Goal: Task Accomplishment & Management: Manage account settings

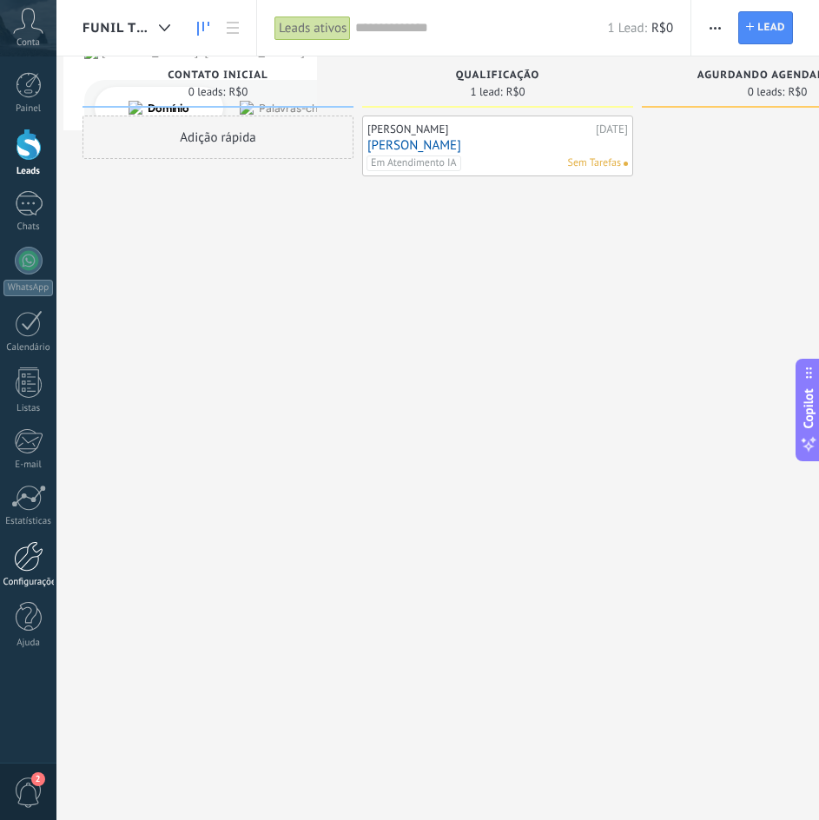
click at [21, 545] on div at bounding box center [29, 556] width 30 height 30
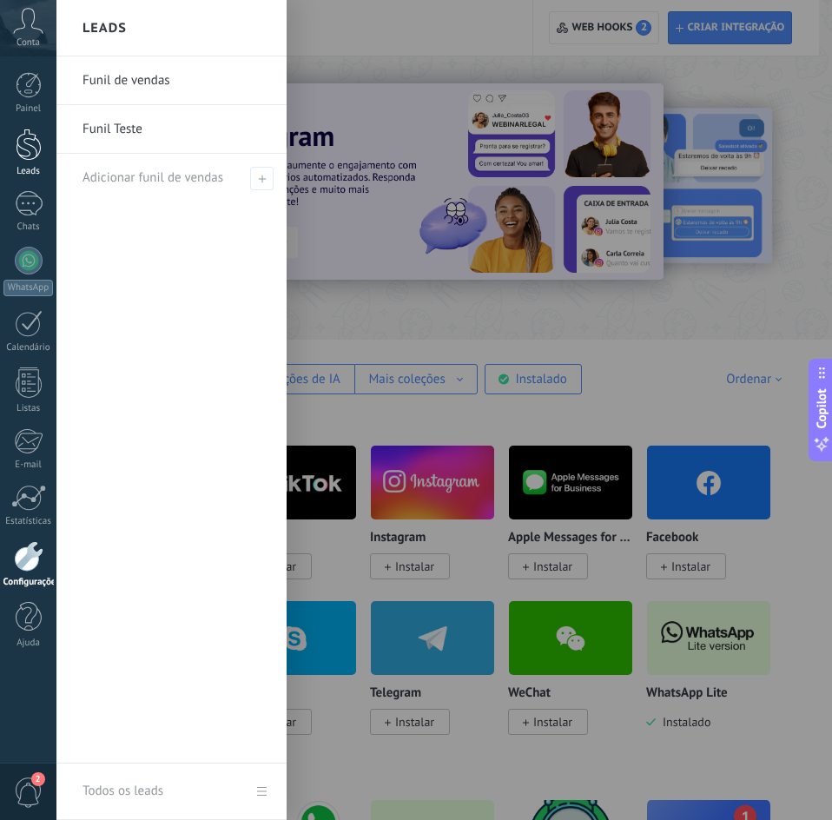
click at [35, 150] on div at bounding box center [29, 145] width 26 height 32
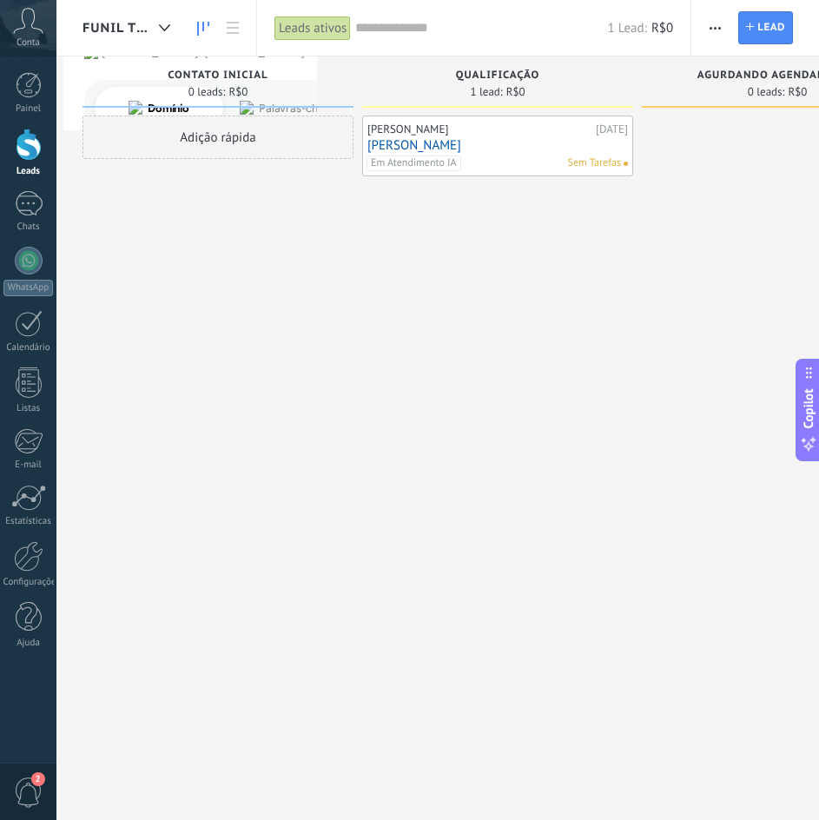
click at [375, 146] on link "[PERSON_NAME]" at bounding box center [497, 145] width 261 height 15
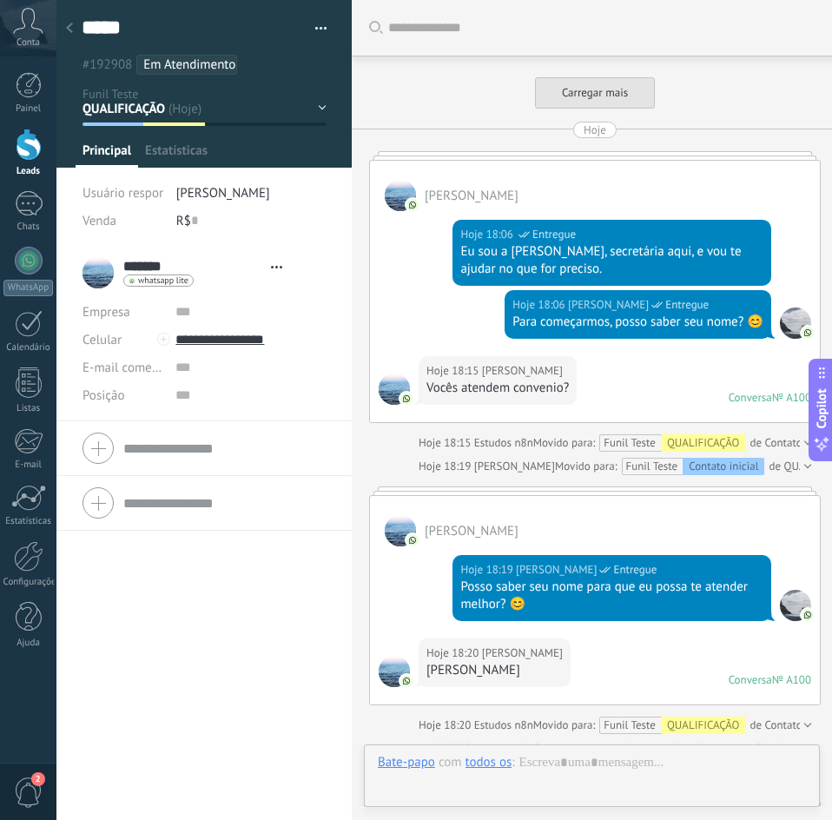
type textarea "*****"
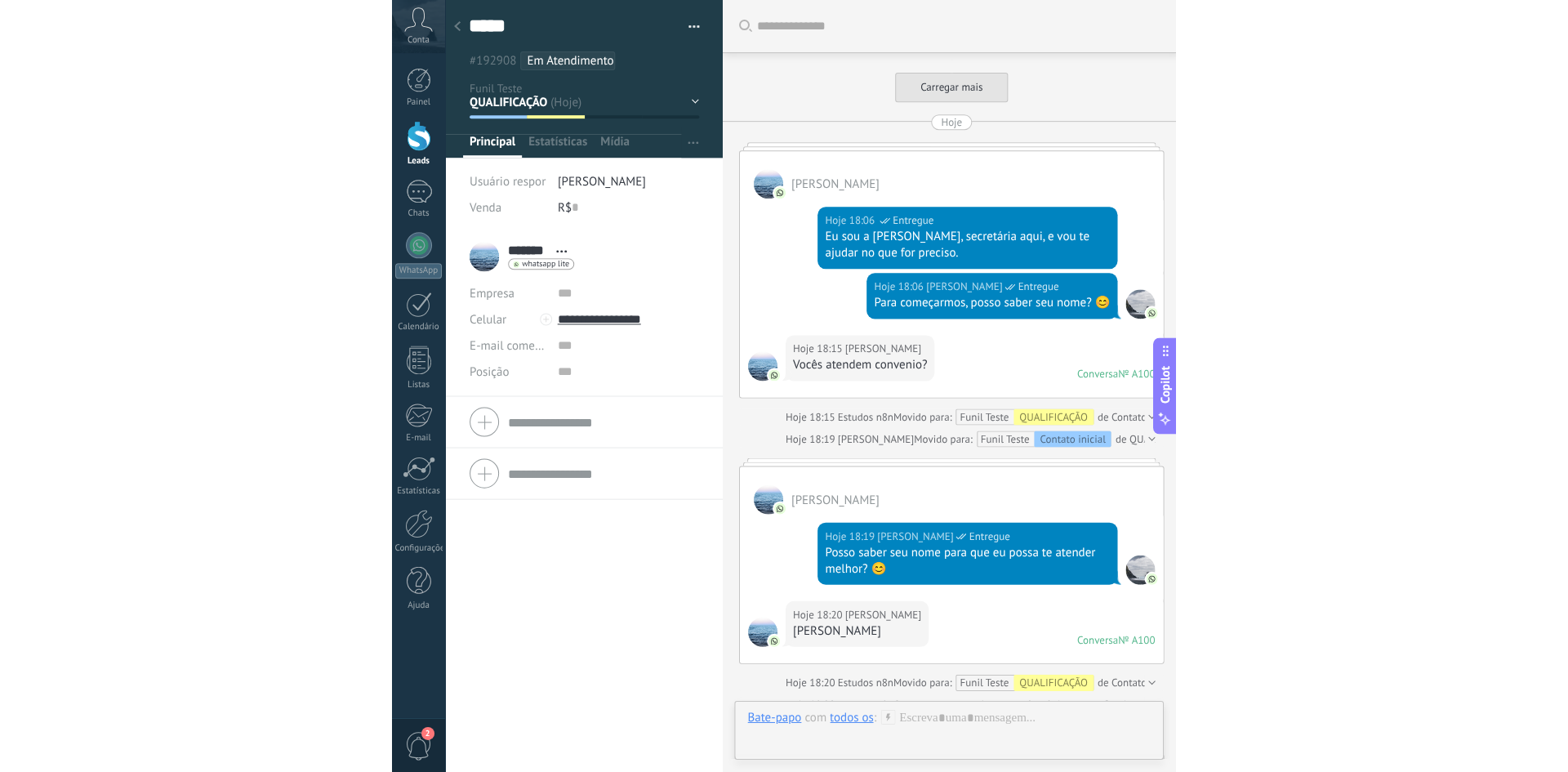
scroll to position [5806, 0]
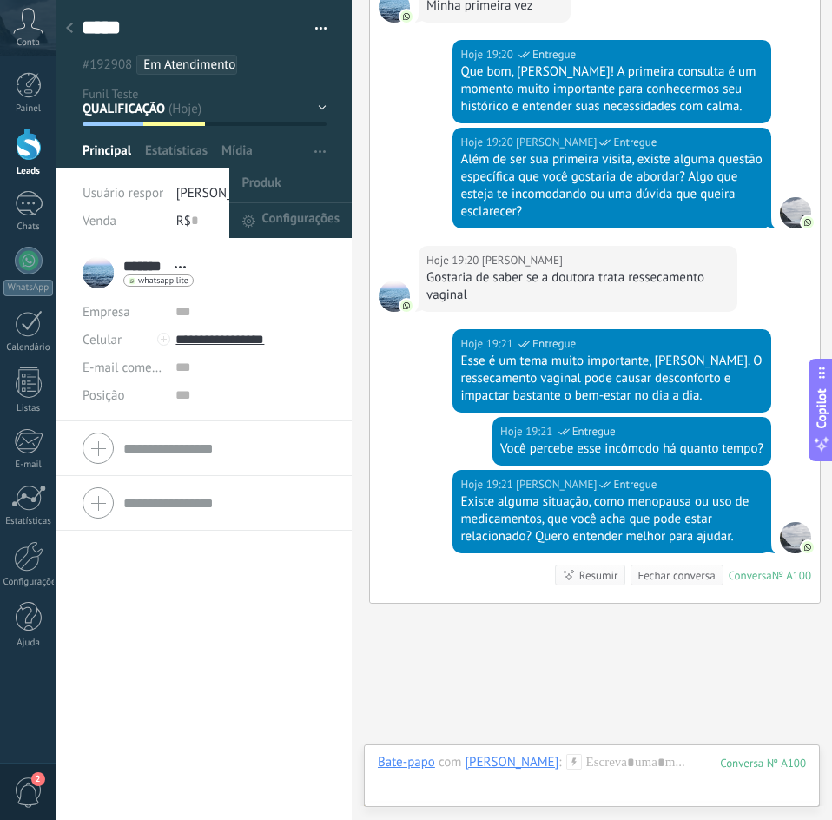
click at [316, 151] on icon "button" at bounding box center [319, 151] width 11 height 3
click at [283, 213] on span "Configurações" at bounding box center [300, 220] width 77 height 35
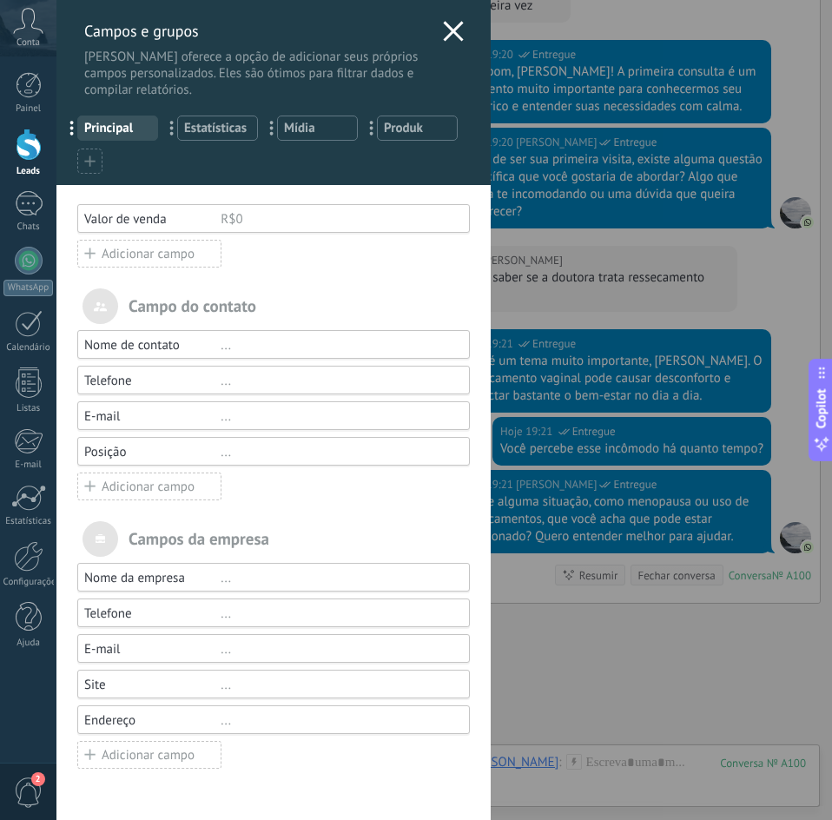
click at [169, 256] on div "Adicionar campo" at bounding box center [149, 254] width 144 height 28
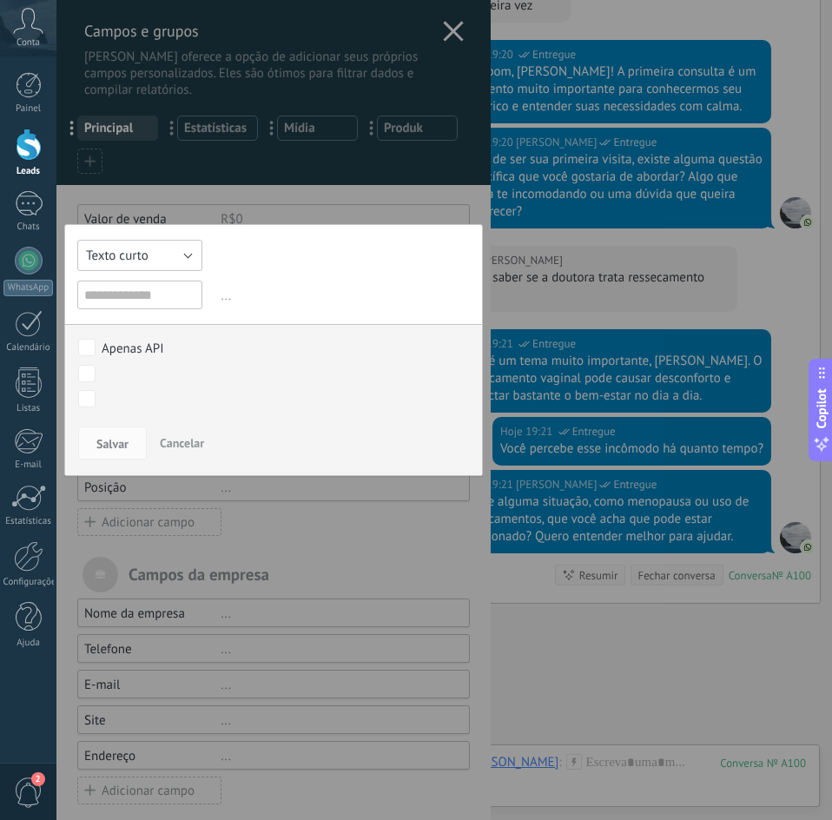
click at [154, 263] on button "Texto curto" at bounding box center [139, 255] width 125 height 31
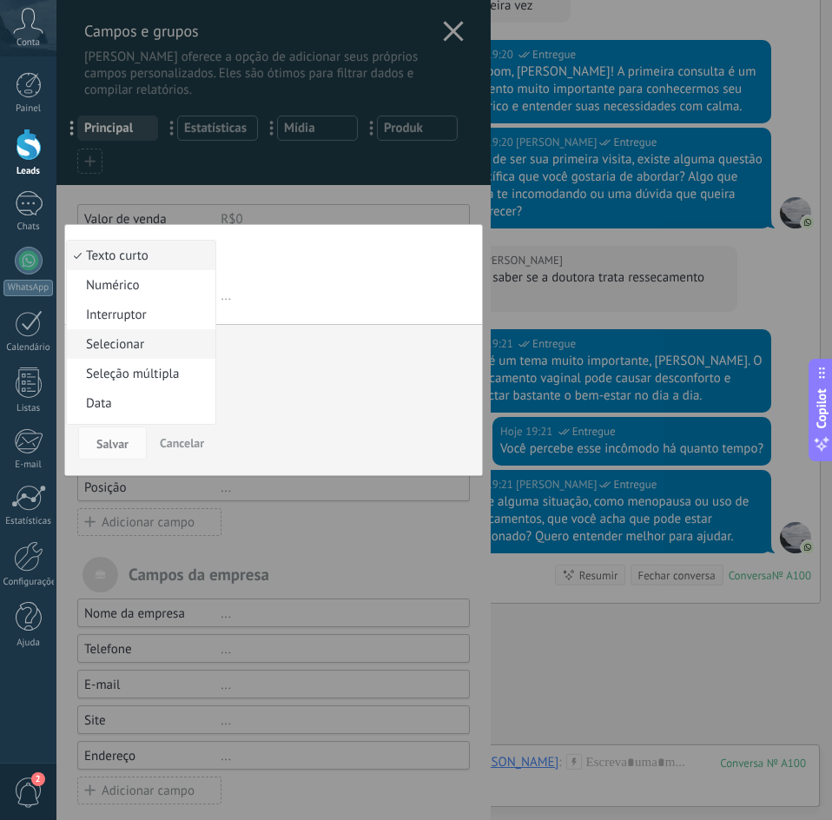
click at [152, 347] on span "Selecionar" at bounding box center [138, 344] width 143 height 17
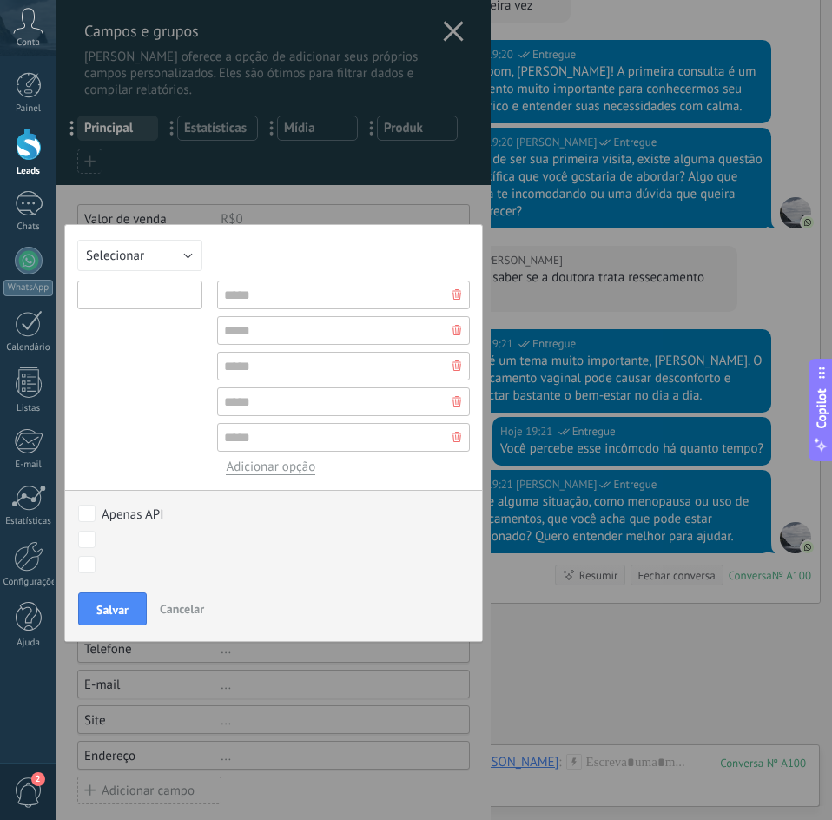
click at [149, 305] on input "text" at bounding box center [139, 295] width 125 height 29
click at [122, 300] on input "*********" at bounding box center [139, 295] width 125 height 29
type input "*"
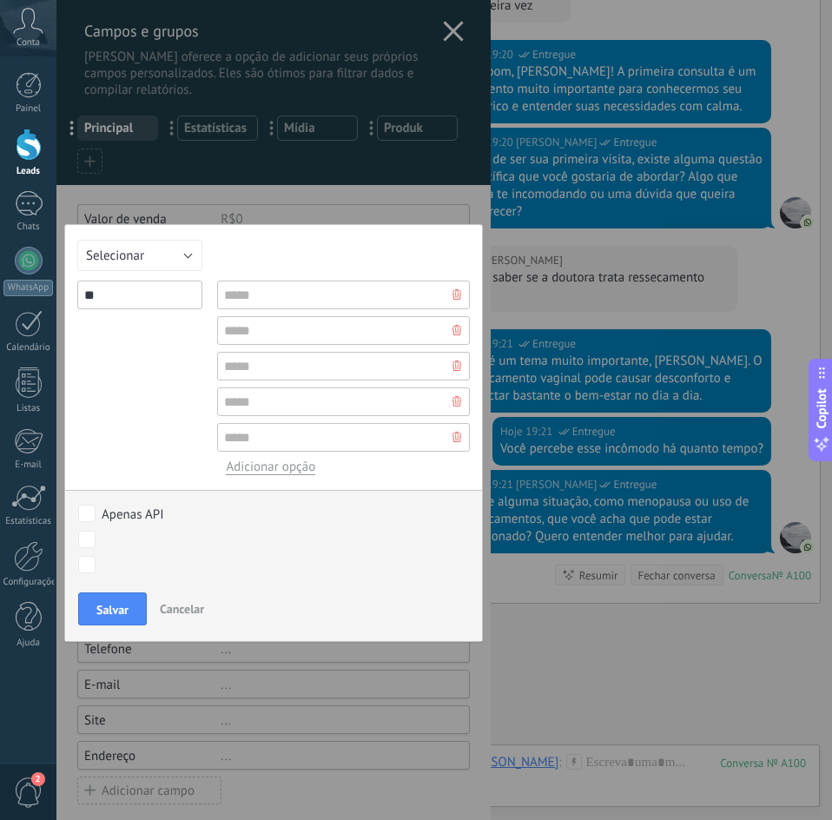
type input "*"
type input "*********"
click at [291, 298] on input "text" at bounding box center [343, 295] width 253 height 29
type input "********"
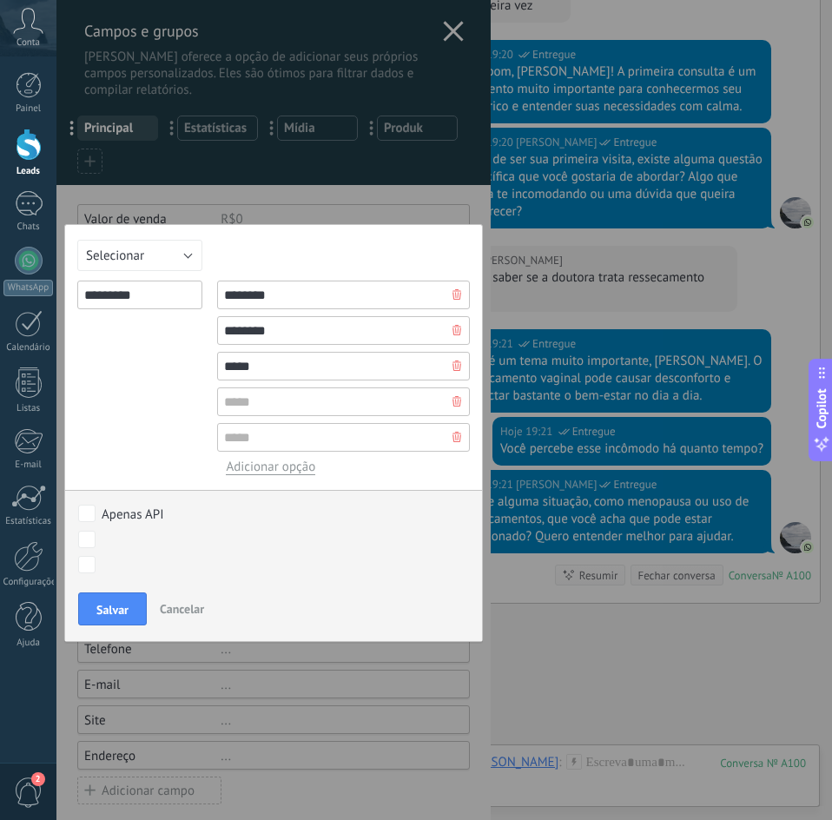
type input "*****"
click at [254, 403] on input "text" at bounding box center [343, 401] width 253 height 29
click at [452, 397] on icon at bounding box center [456, 401] width 9 height 10
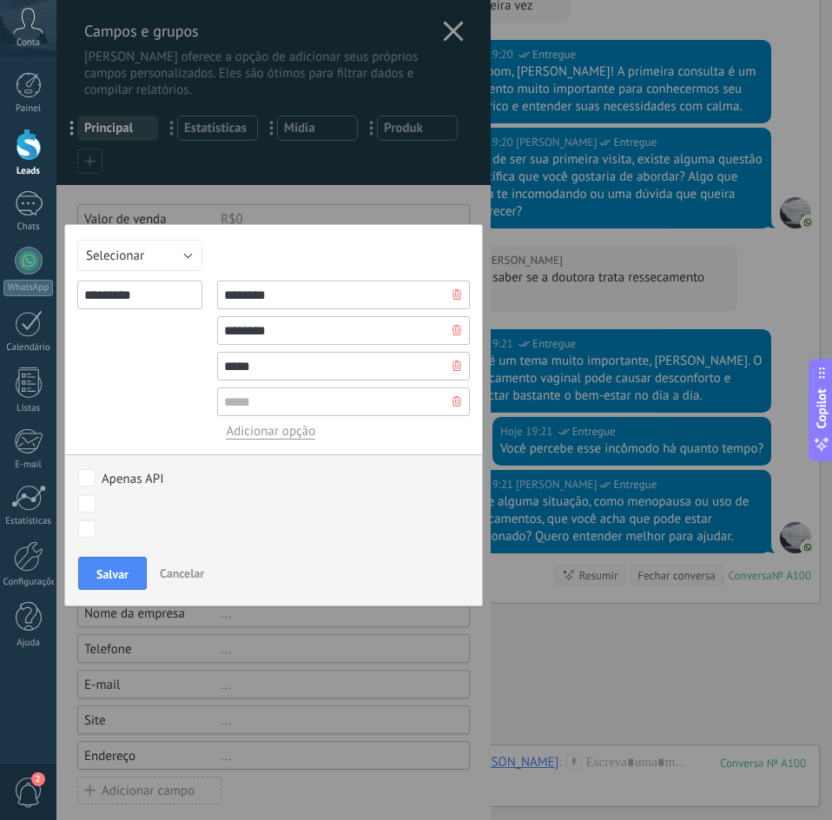
click at [452, 397] on icon at bounding box center [456, 401] width 9 height 10
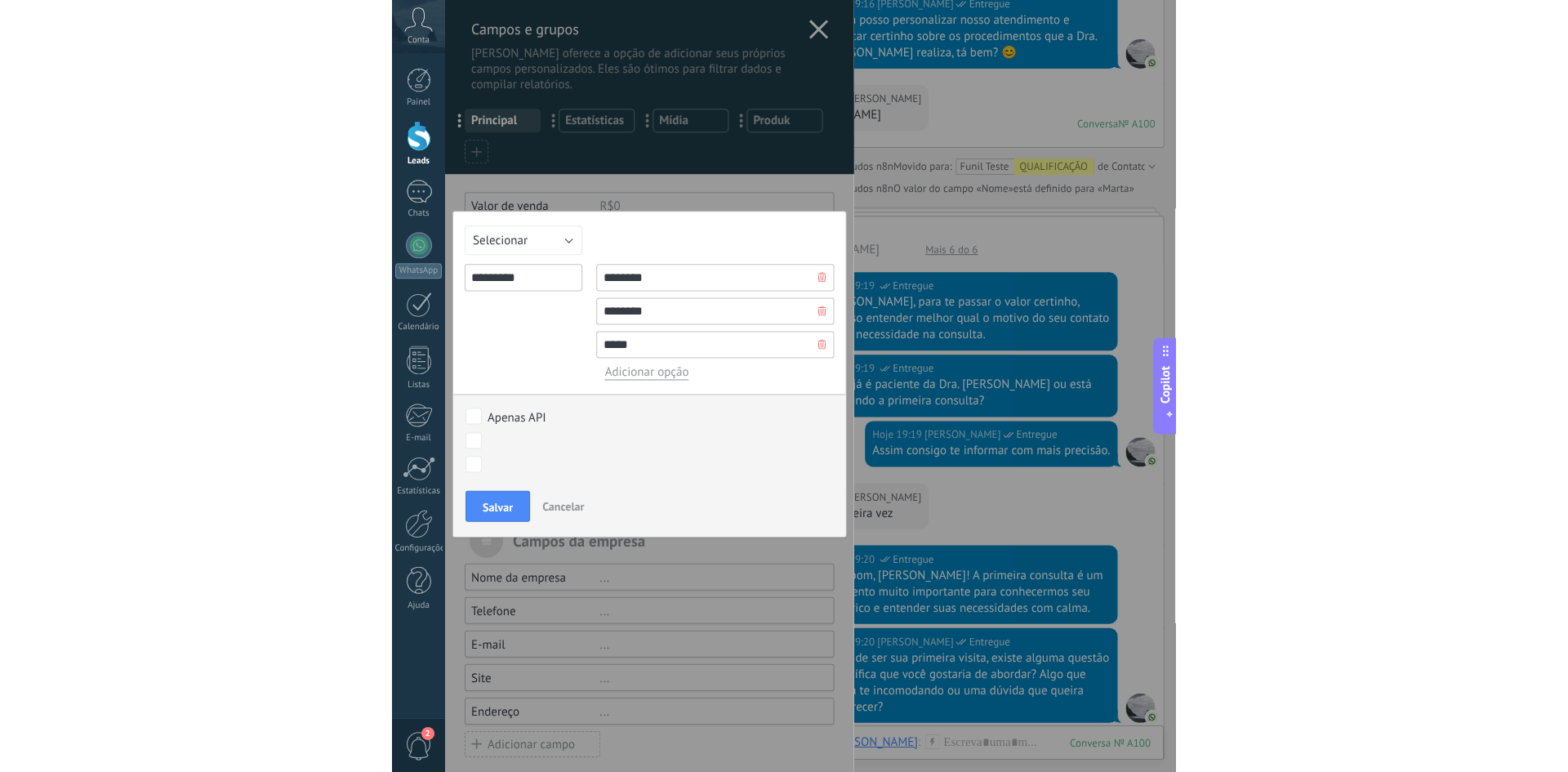
scroll to position [24, 0]
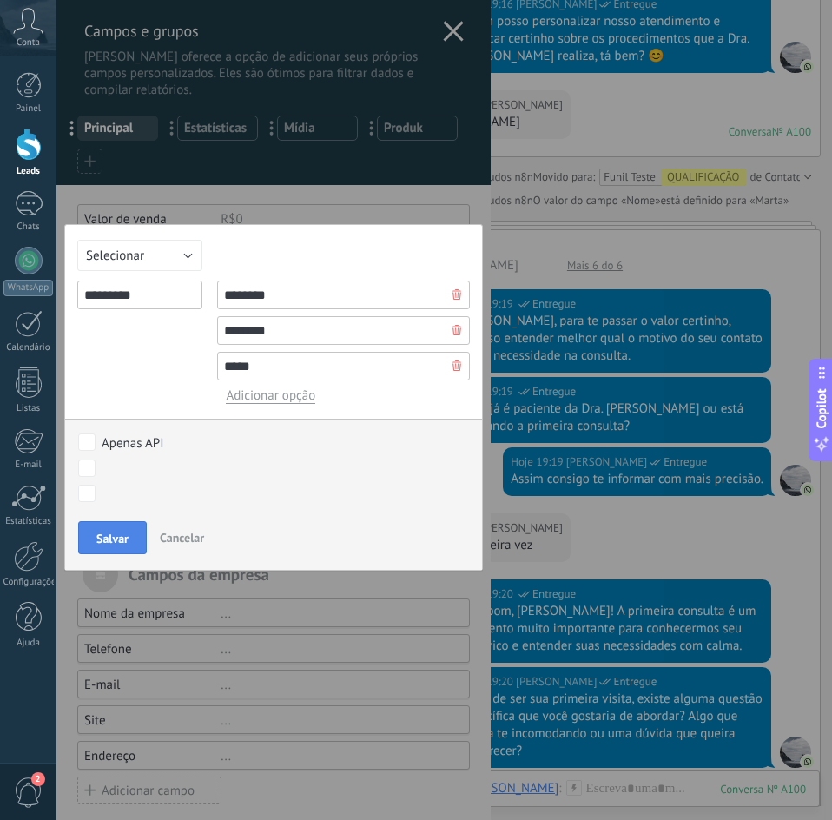
click at [109, 540] on span "Salvar" at bounding box center [112, 538] width 32 height 12
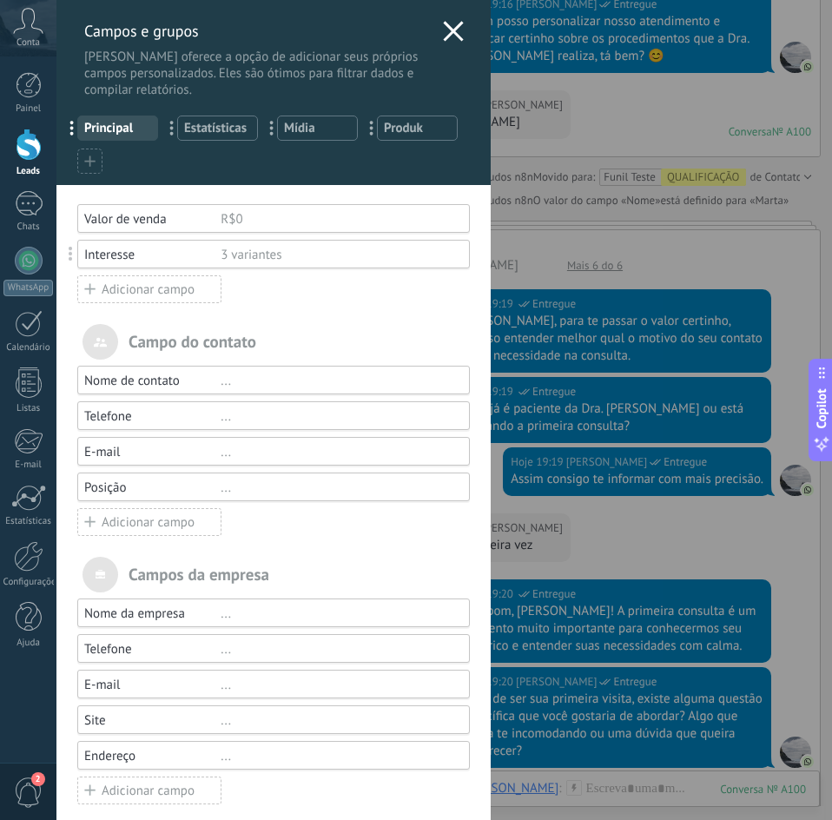
click at [111, 258] on div "Interesse" at bounding box center [152, 255] width 136 height 17
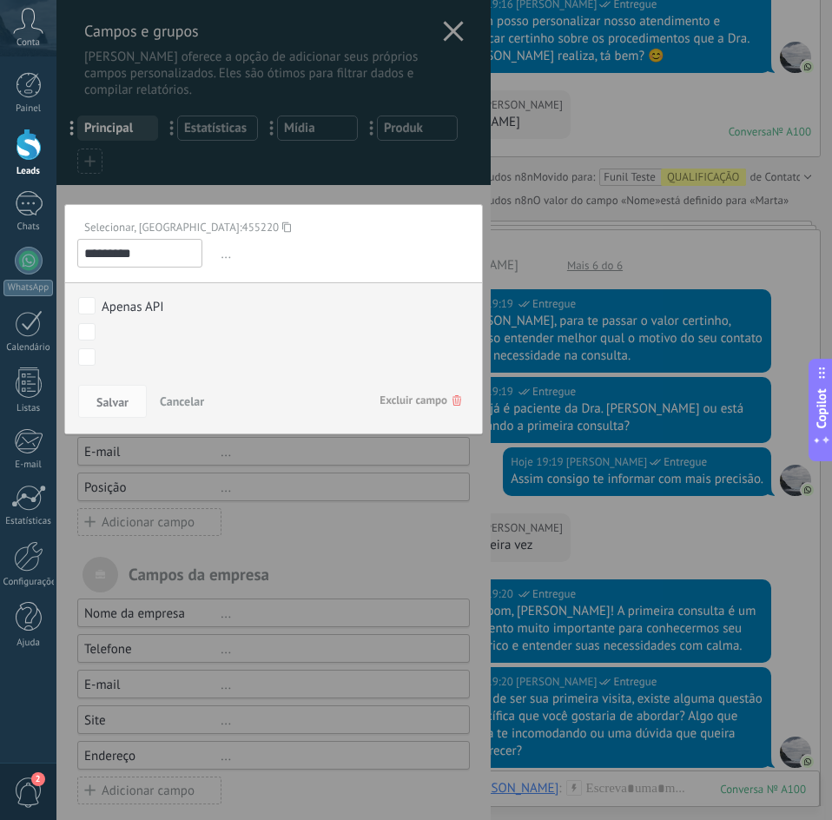
click at [314, 201] on div at bounding box center [273, 418] width 434 height 836
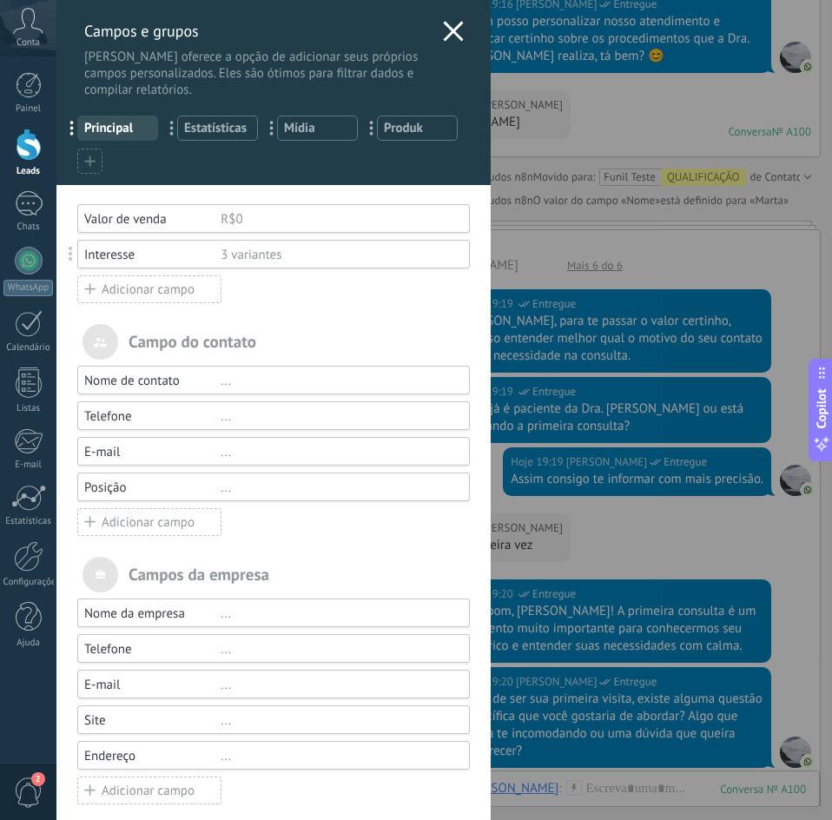
click at [127, 253] on div "Interesse" at bounding box center [152, 255] width 136 height 17
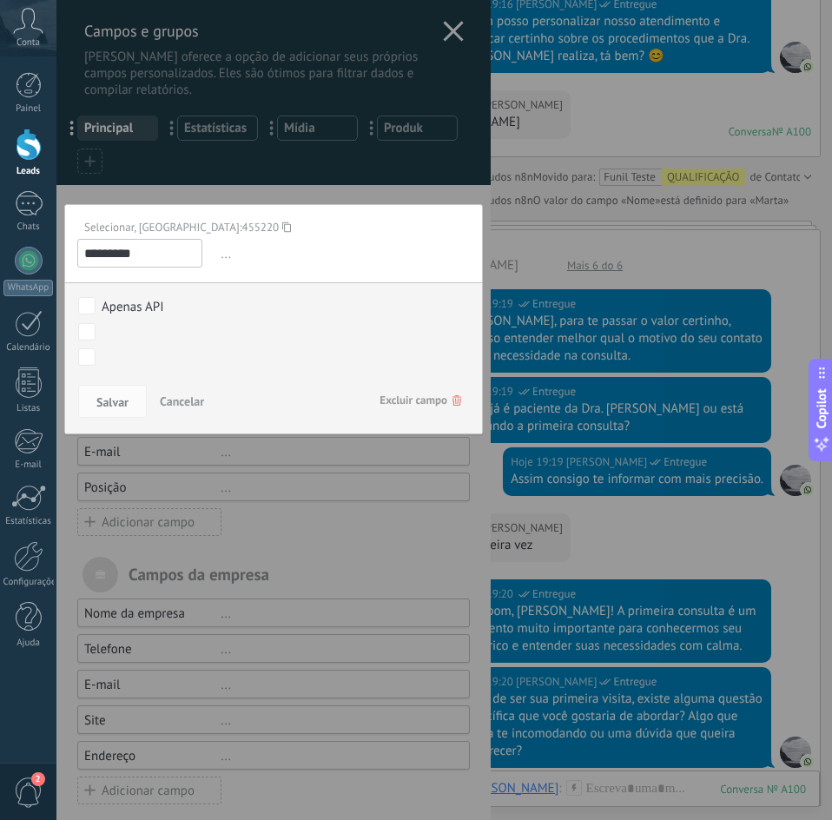
click at [317, 201] on div at bounding box center [273, 418] width 434 height 836
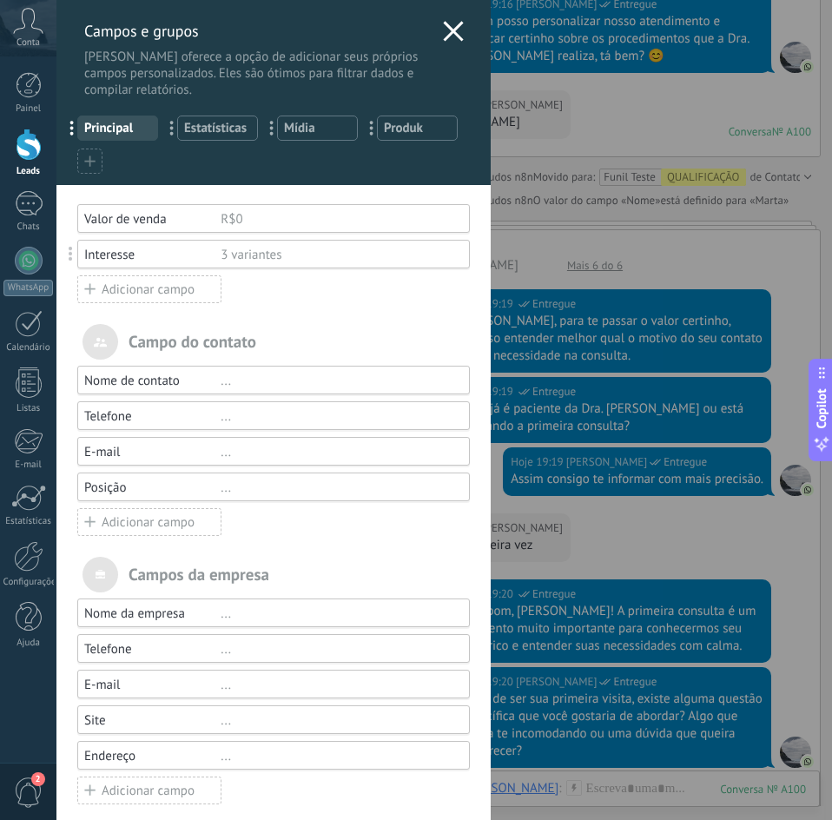
click at [261, 259] on div "3 variantes" at bounding box center [338, 255] width 234 height 17
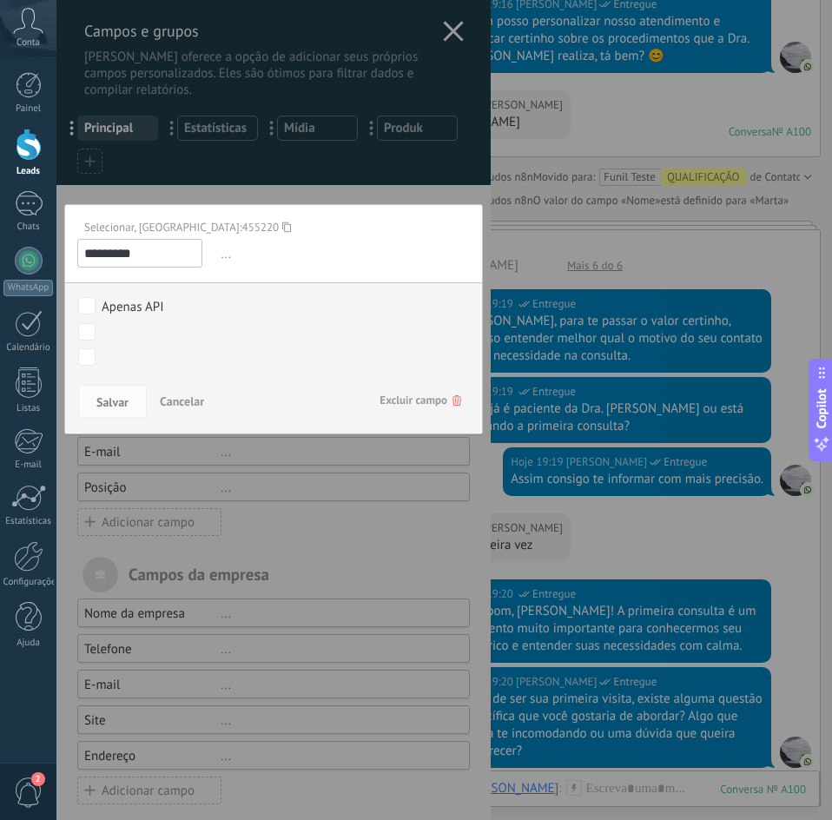
click at [329, 175] on div at bounding box center [273, 418] width 434 height 836
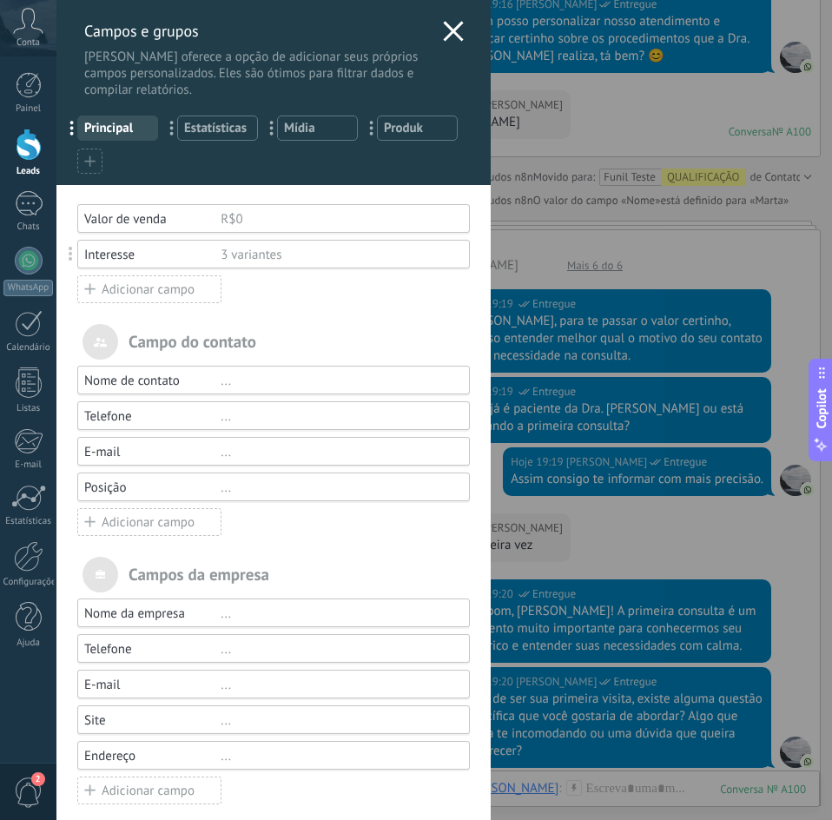
click at [134, 254] on div "Interesse" at bounding box center [152, 255] width 136 height 17
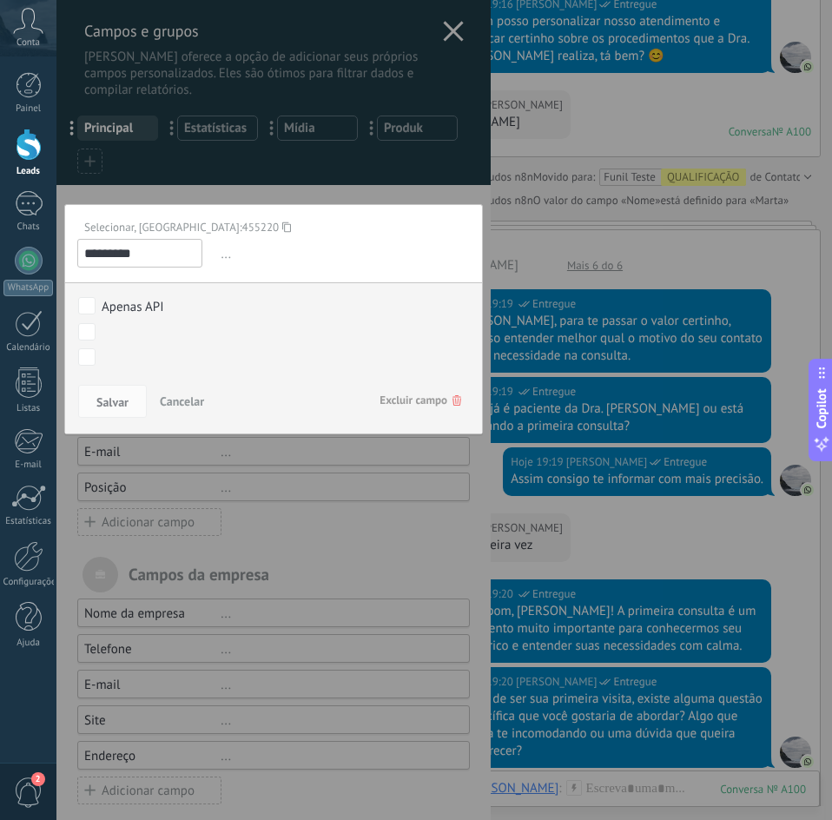
click at [282, 227] on icon at bounding box center [286, 226] width 9 height 23
click at [248, 194] on div at bounding box center [273, 418] width 434 height 836
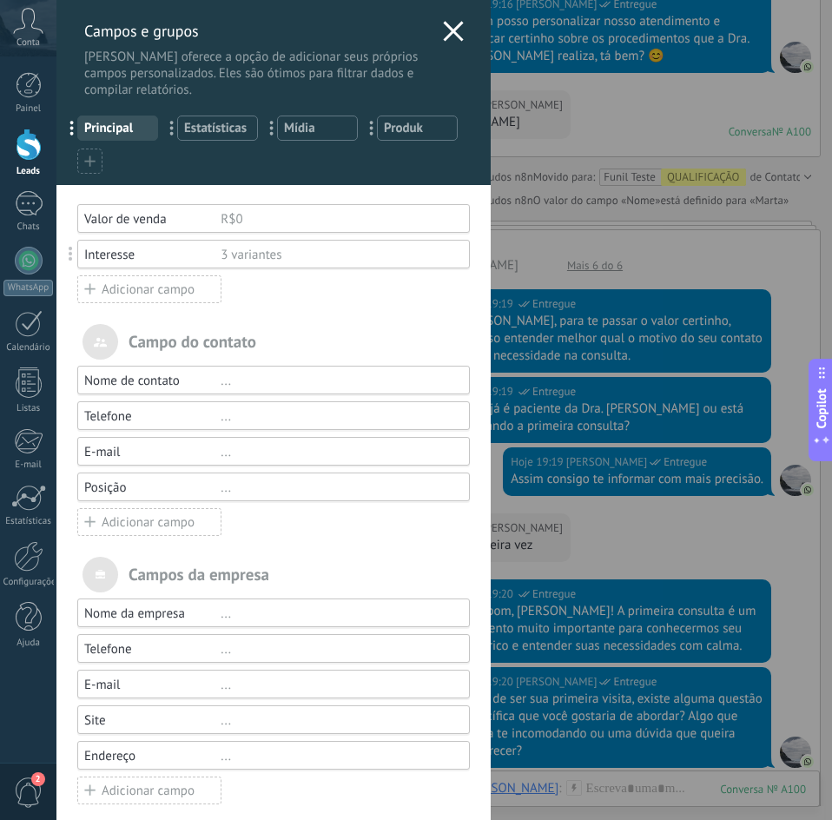
click at [107, 253] on div "Interesse" at bounding box center [152, 255] width 136 height 17
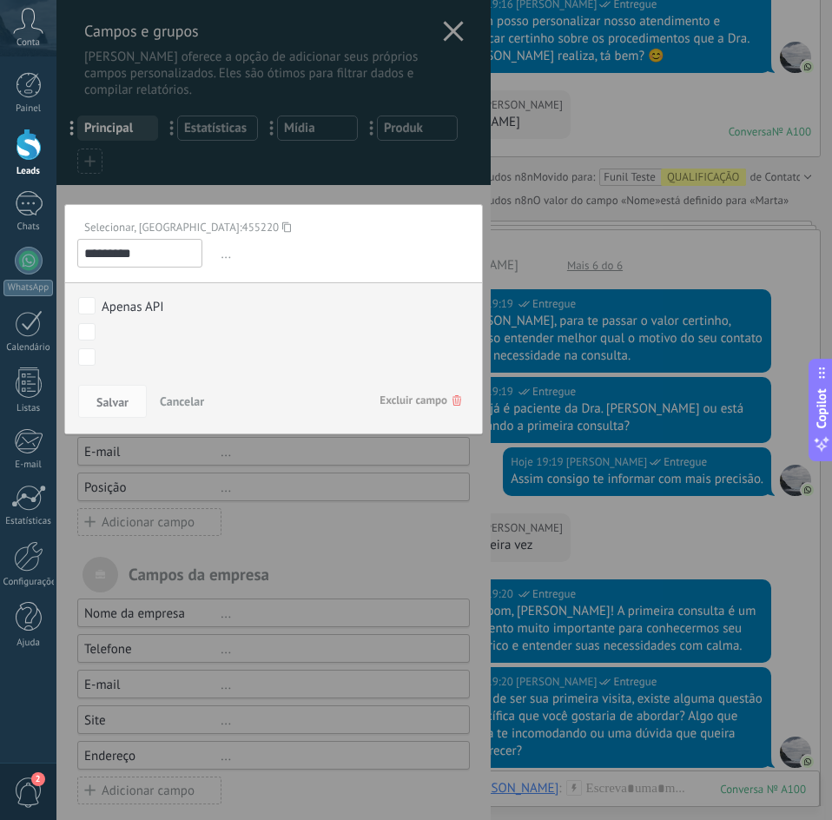
click at [107, 253] on input "*********" at bounding box center [139, 253] width 125 height 29
click at [170, 400] on span "Cancelar" at bounding box center [182, 401] width 44 height 16
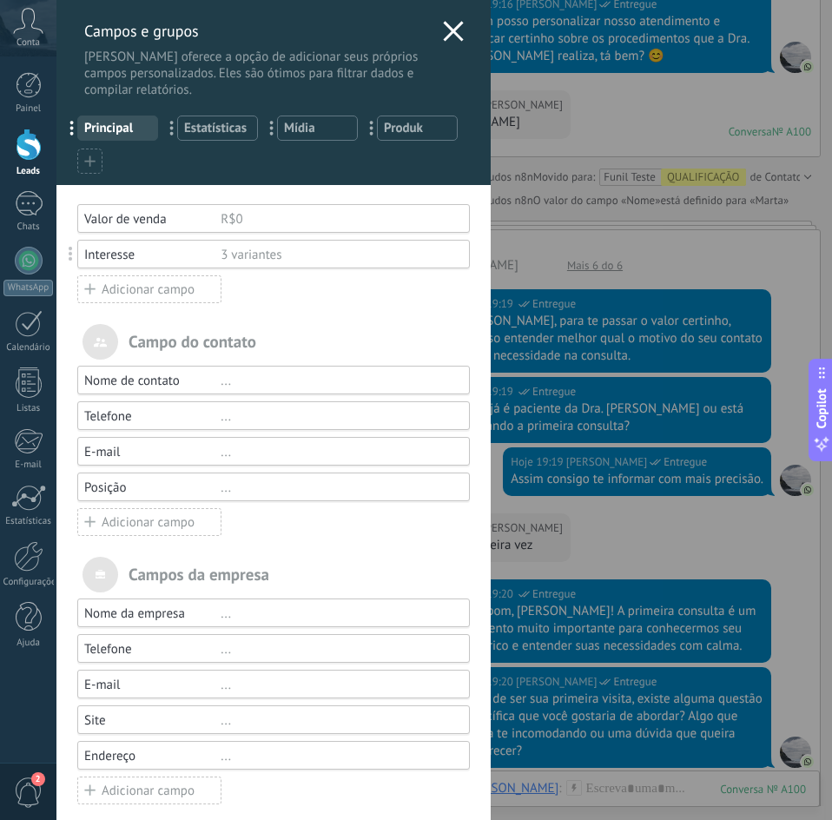
click at [252, 261] on div "3 variantes" at bounding box center [338, 255] width 234 height 17
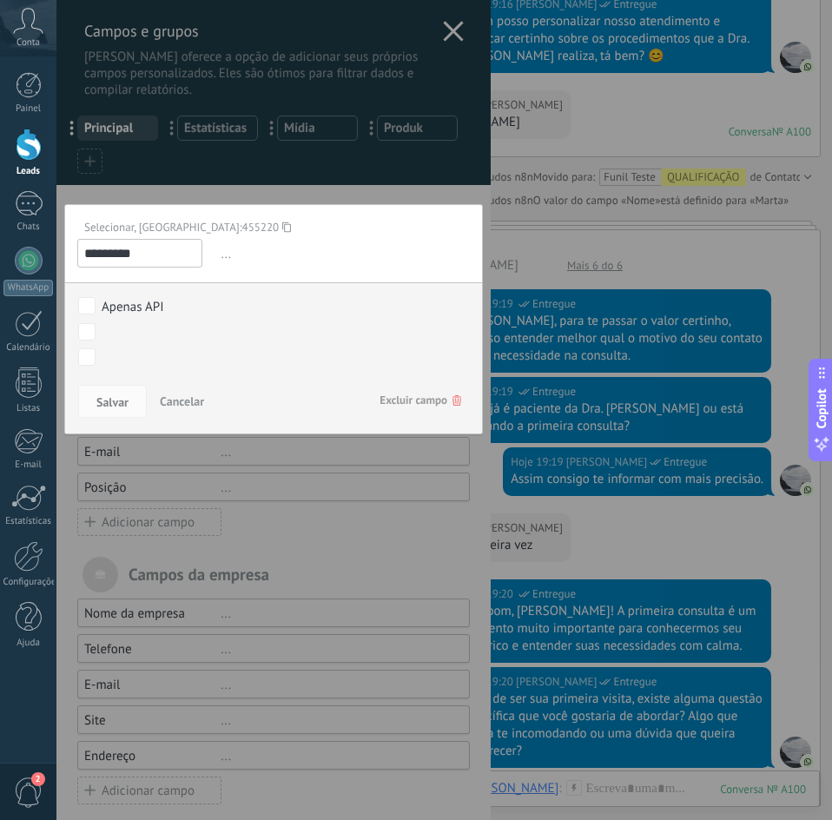
click at [282, 226] on icon at bounding box center [286, 226] width 9 height 23
click at [282, 225] on icon at bounding box center [286, 226] width 9 height 23
drag, startPoint x: 154, startPoint y: 225, endPoint x: 191, endPoint y: 225, distance: 37.3
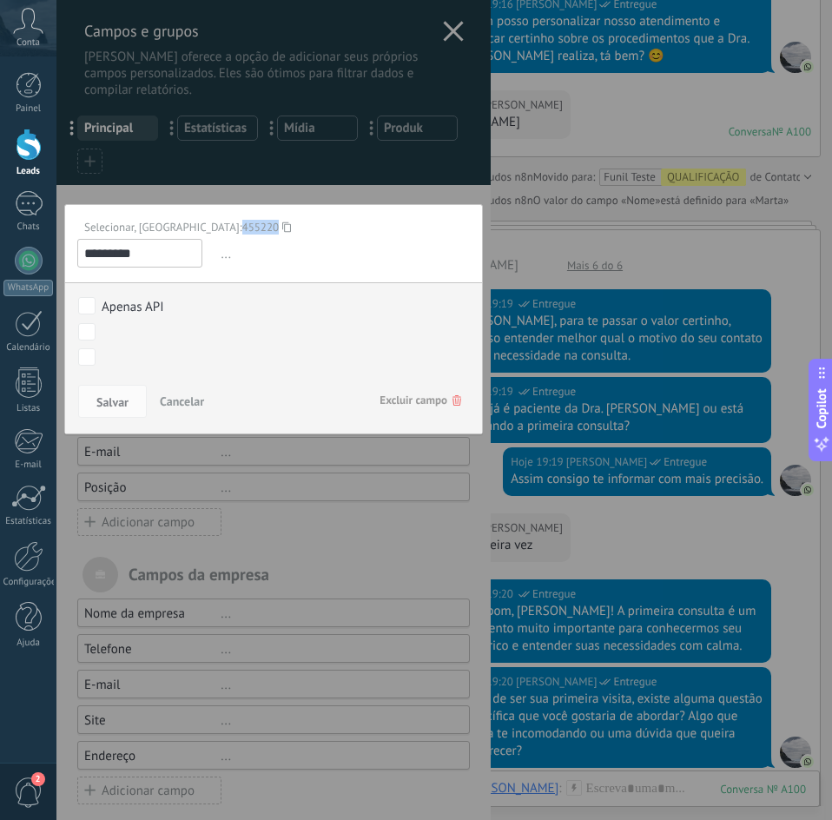
click at [191, 225] on div "Selecionar, ID: 455220" at bounding box center [267, 227] width 380 height 15
copy span "455220"
click at [256, 201] on div at bounding box center [273, 418] width 434 height 836
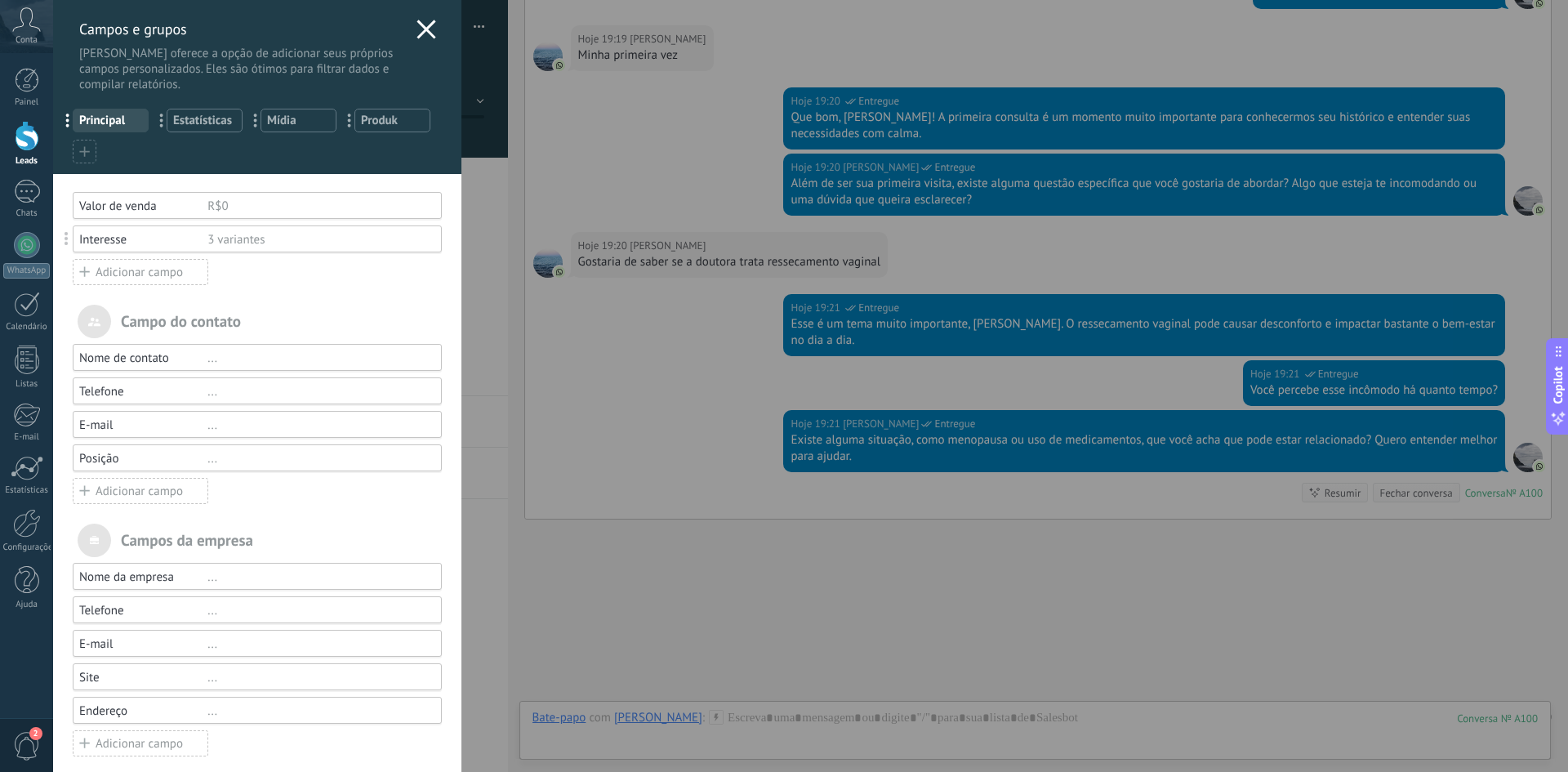
click at [237, 241] on div "3 variantes" at bounding box center [318, 240] width 220 height 16
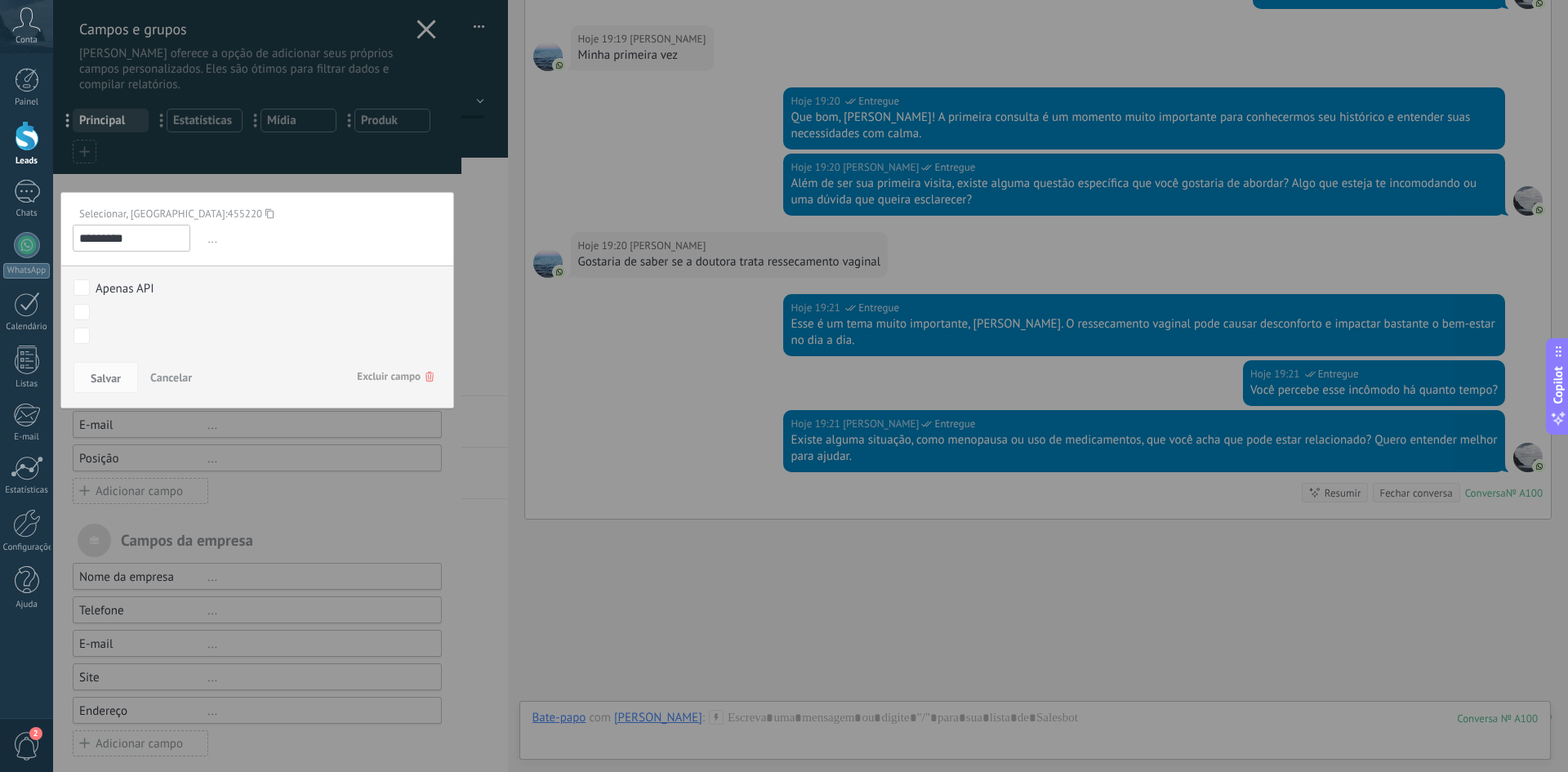
click at [214, 244] on span "..." at bounding box center [322, 239] width 238 height 27
click at [212, 243] on span "..." at bounding box center [322, 239] width 238 height 27
click at [178, 242] on input "*********" at bounding box center [131, 238] width 118 height 27
click at [204, 240] on span "..." at bounding box center [322, 239] width 238 height 27
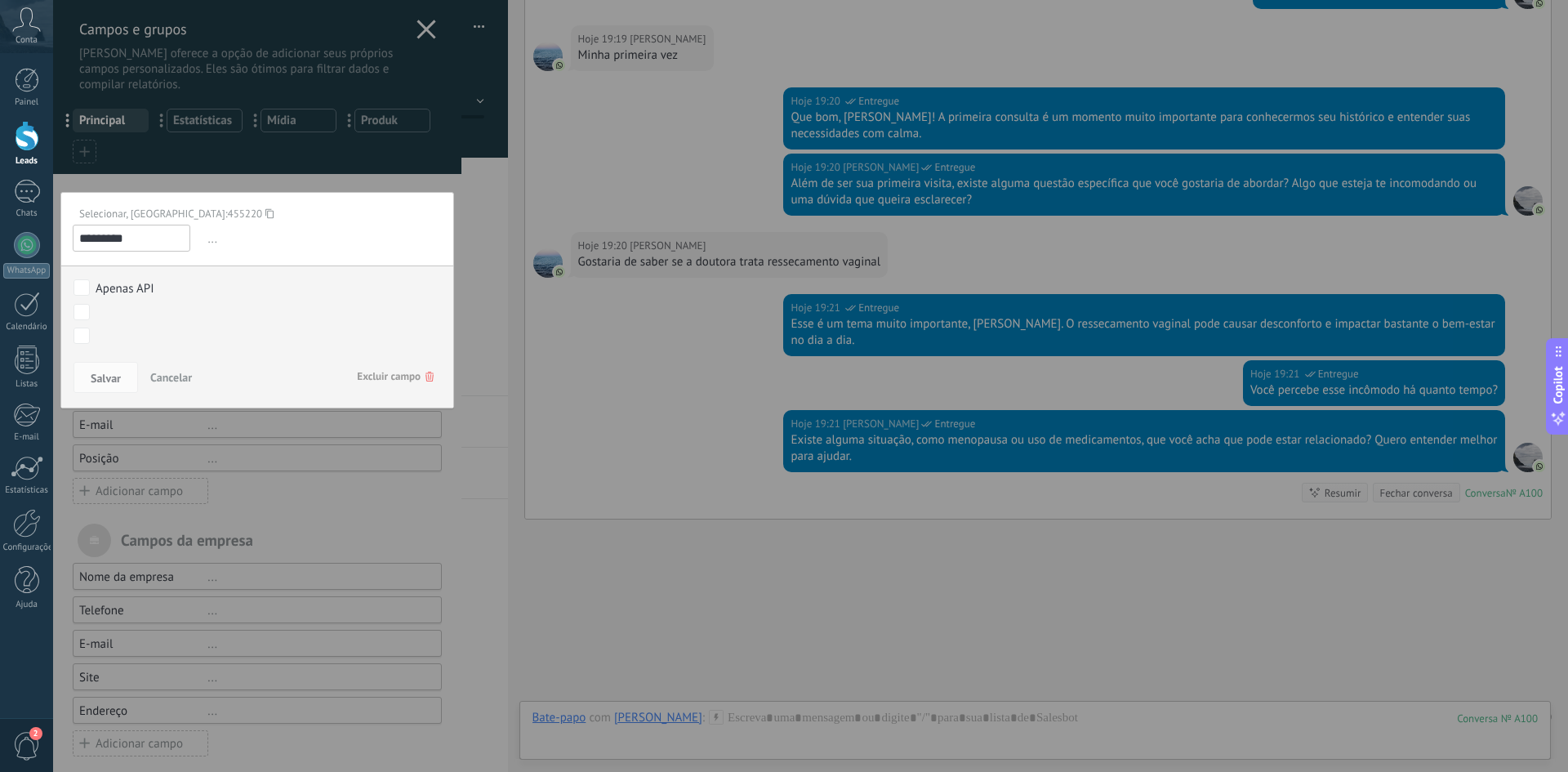
click at [240, 181] on div at bounding box center [257, 393] width 408 height 786
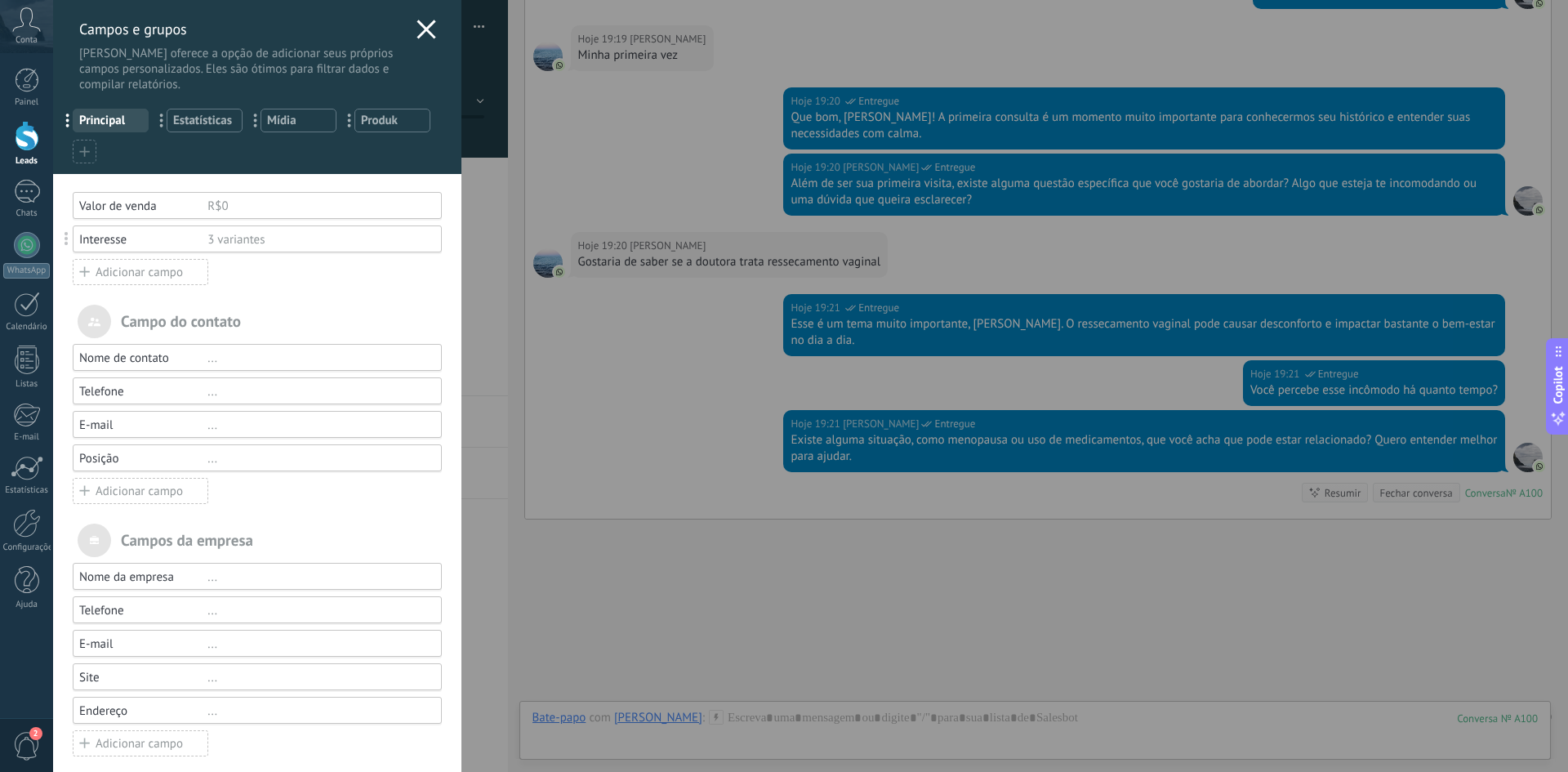
click at [105, 237] on div "Interesse" at bounding box center [143, 240] width 128 height 16
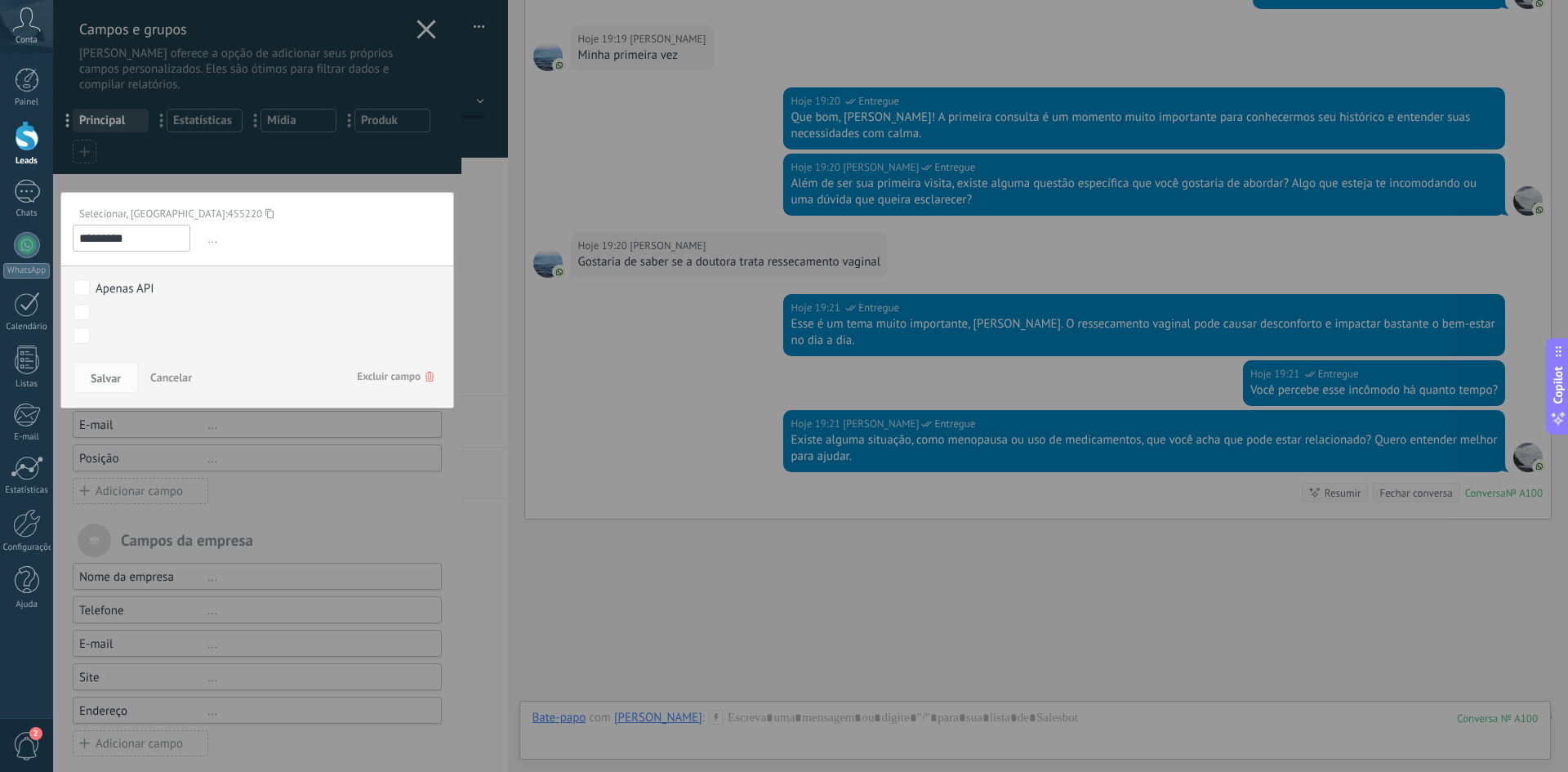
click at [240, 169] on div at bounding box center [257, 393] width 408 height 786
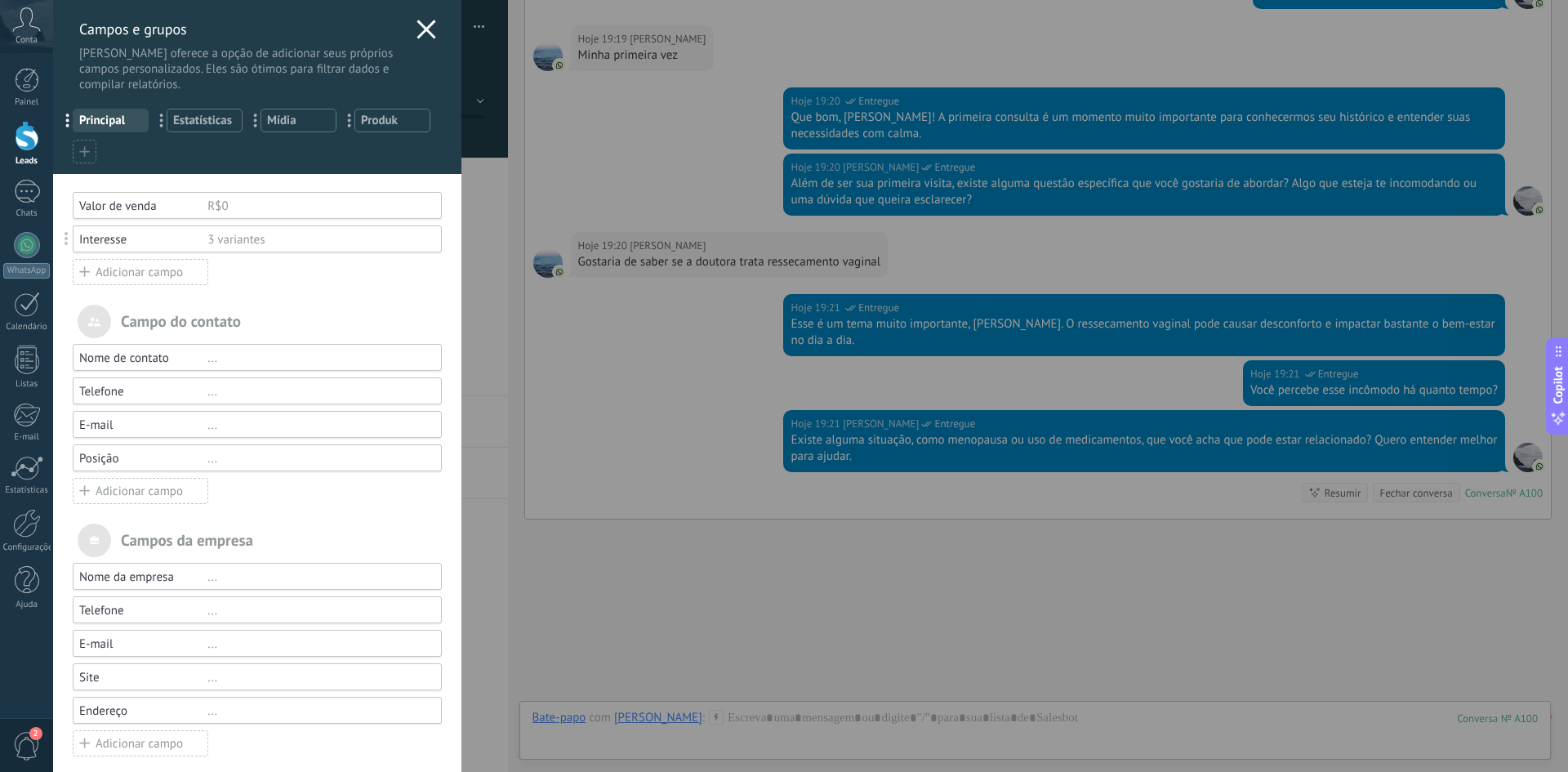
click at [244, 231] on div "Interesse 3 variantes" at bounding box center [257, 239] width 369 height 27
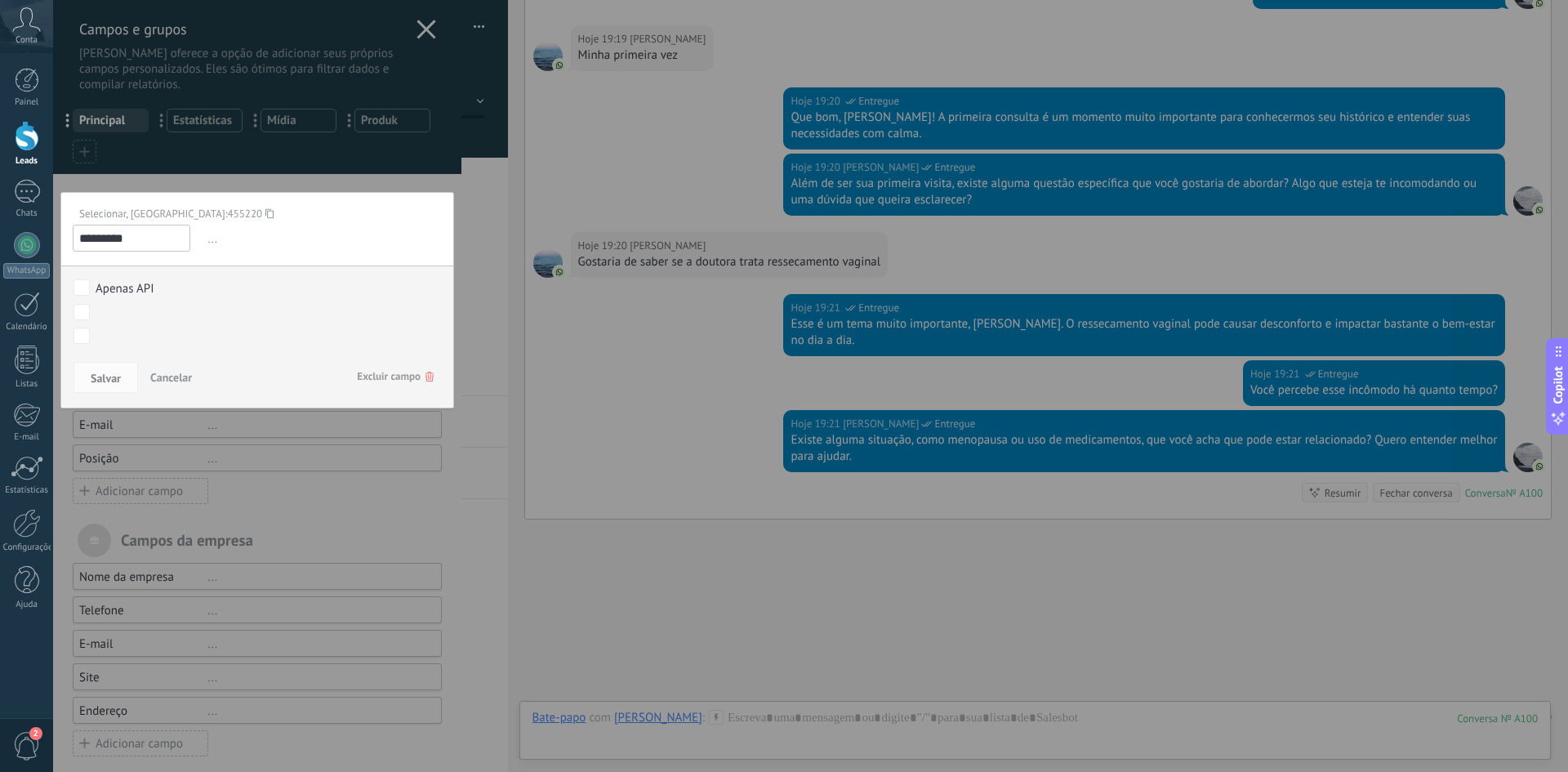
click at [265, 214] on icon at bounding box center [269, 213] width 8 height 22
click at [299, 179] on div at bounding box center [257, 393] width 408 height 786
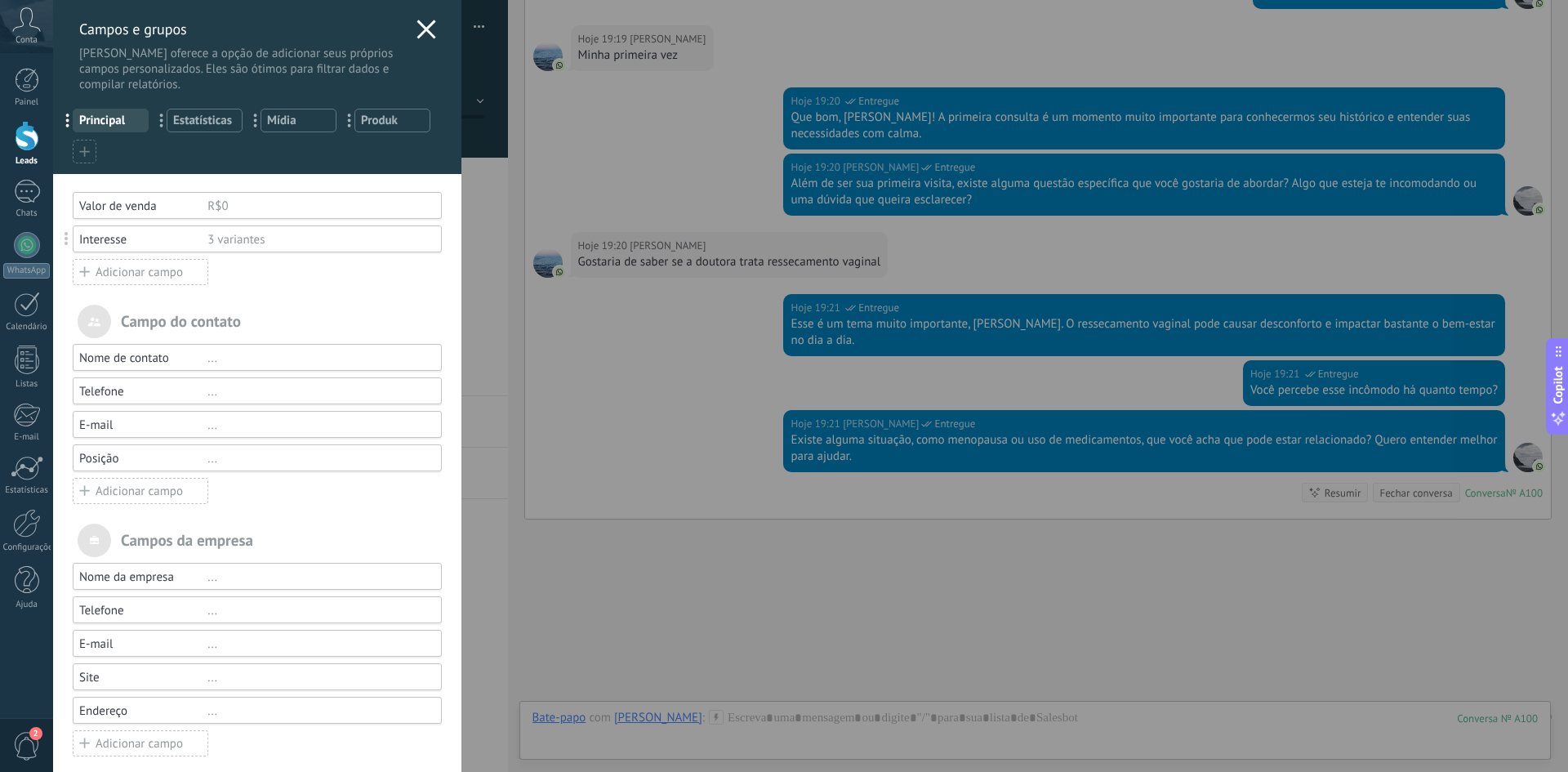
click at [417, 28] on icon at bounding box center [426, 29] width 20 height 20
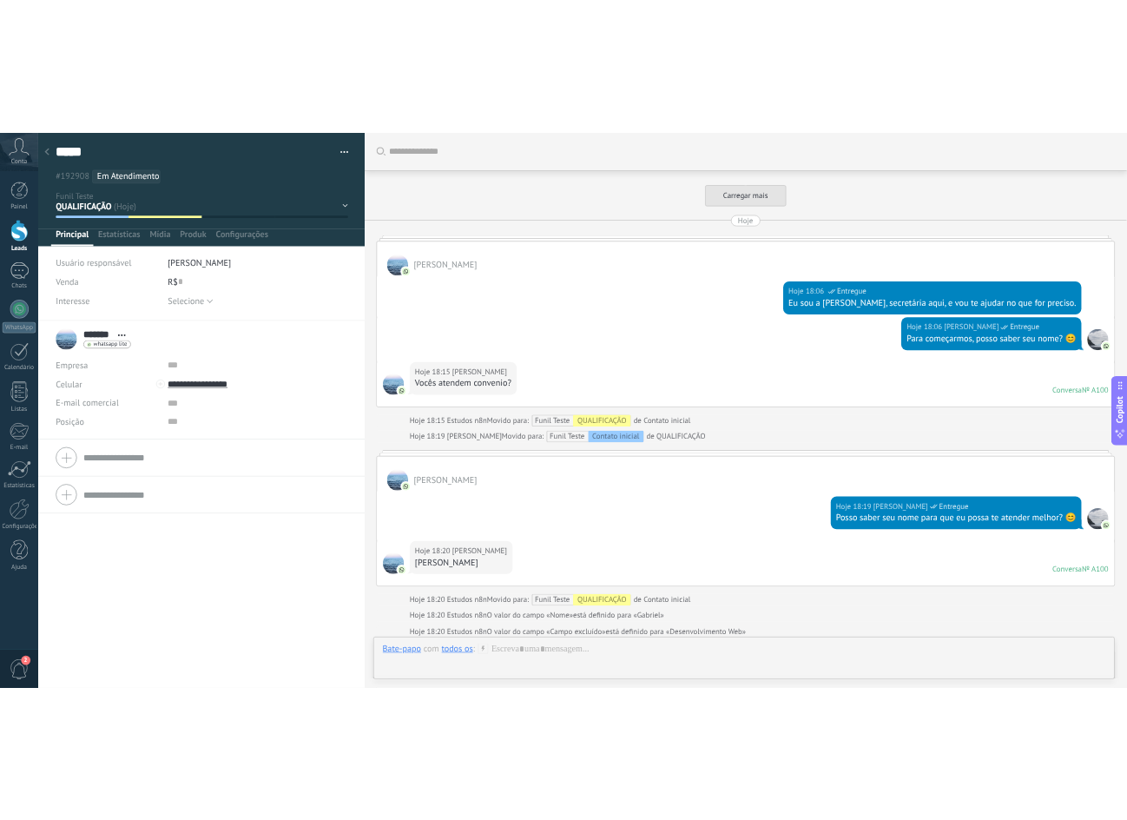
scroll to position [5635, 0]
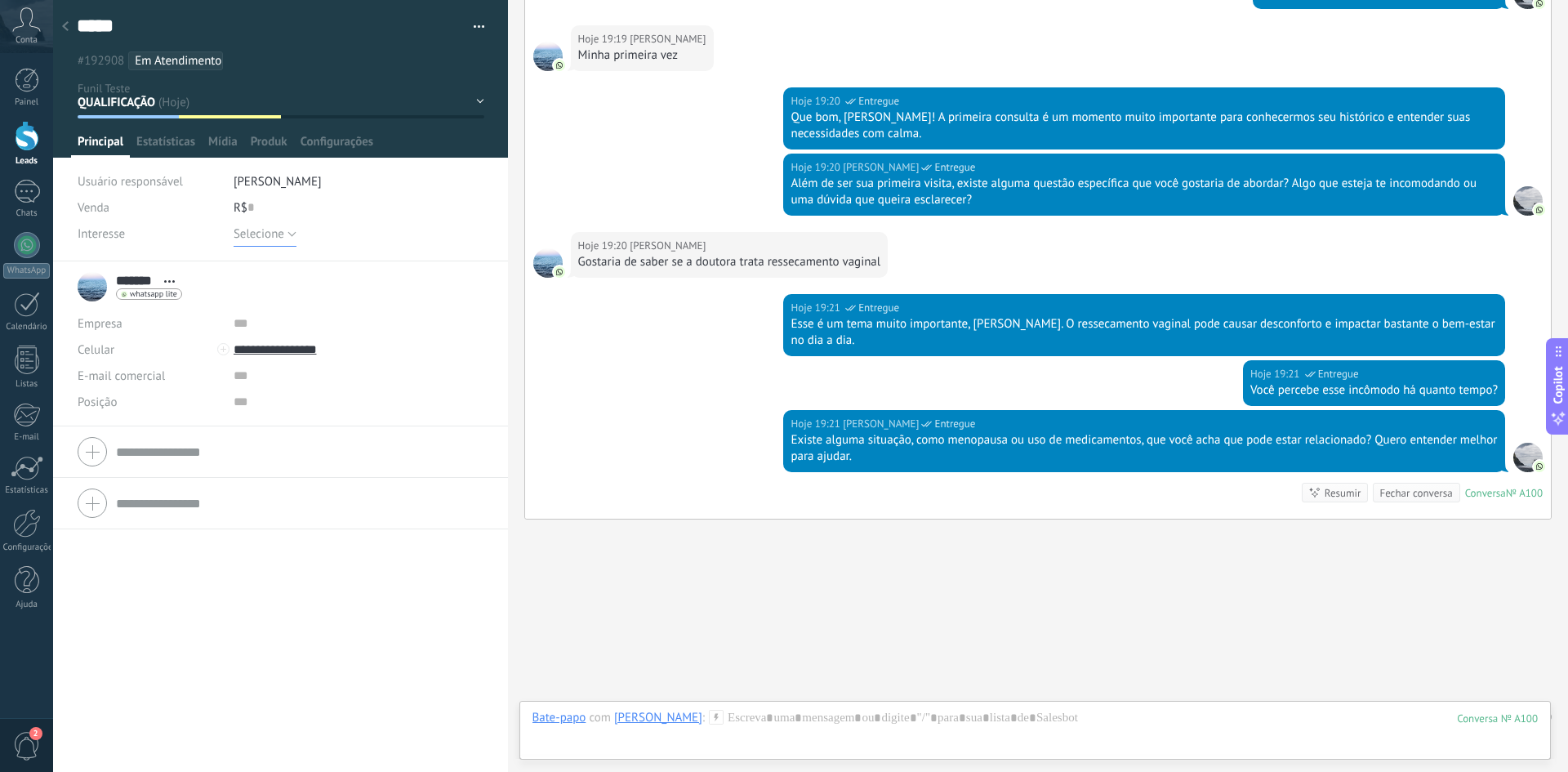
click at [256, 229] on span "Selecione" at bounding box center [259, 234] width 51 height 16
click at [266, 229] on span "Selecione" at bounding box center [342, 234] width 255 height 16
click at [262, 239] on span "Selecione" at bounding box center [259, 234] width 51 height 16
click at [263, 236] on span "Selecione" at bounding box center [342, 234] width 255 height 16
click at [388, 227] on div "Selecione Consulta Cirurgia Exame Selecione" at bounding box center [358, 233] width 251 height 26
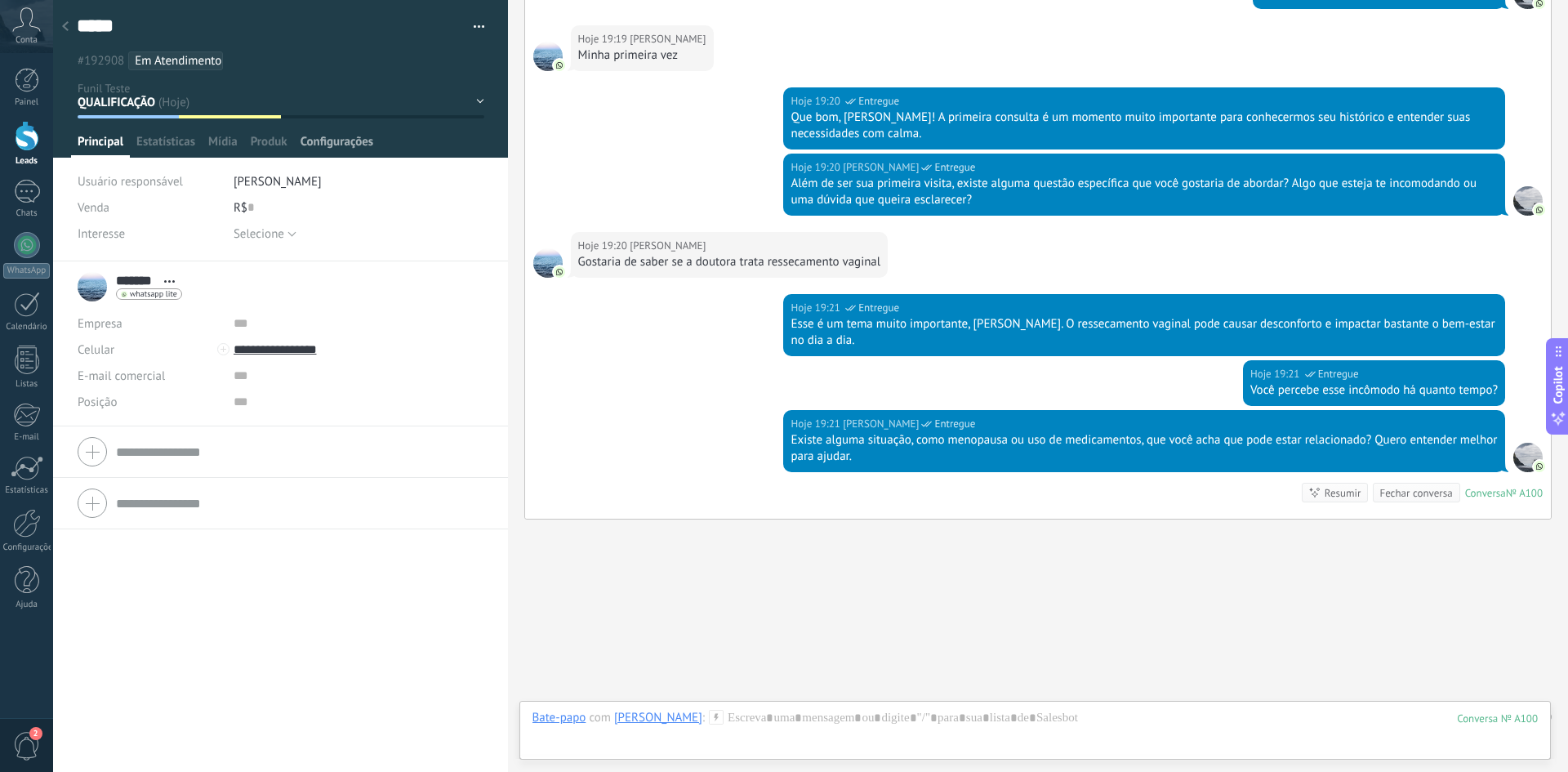
click at [327, 141] on span "Configurações" at bounding box center [337, 145] width 72 height 24
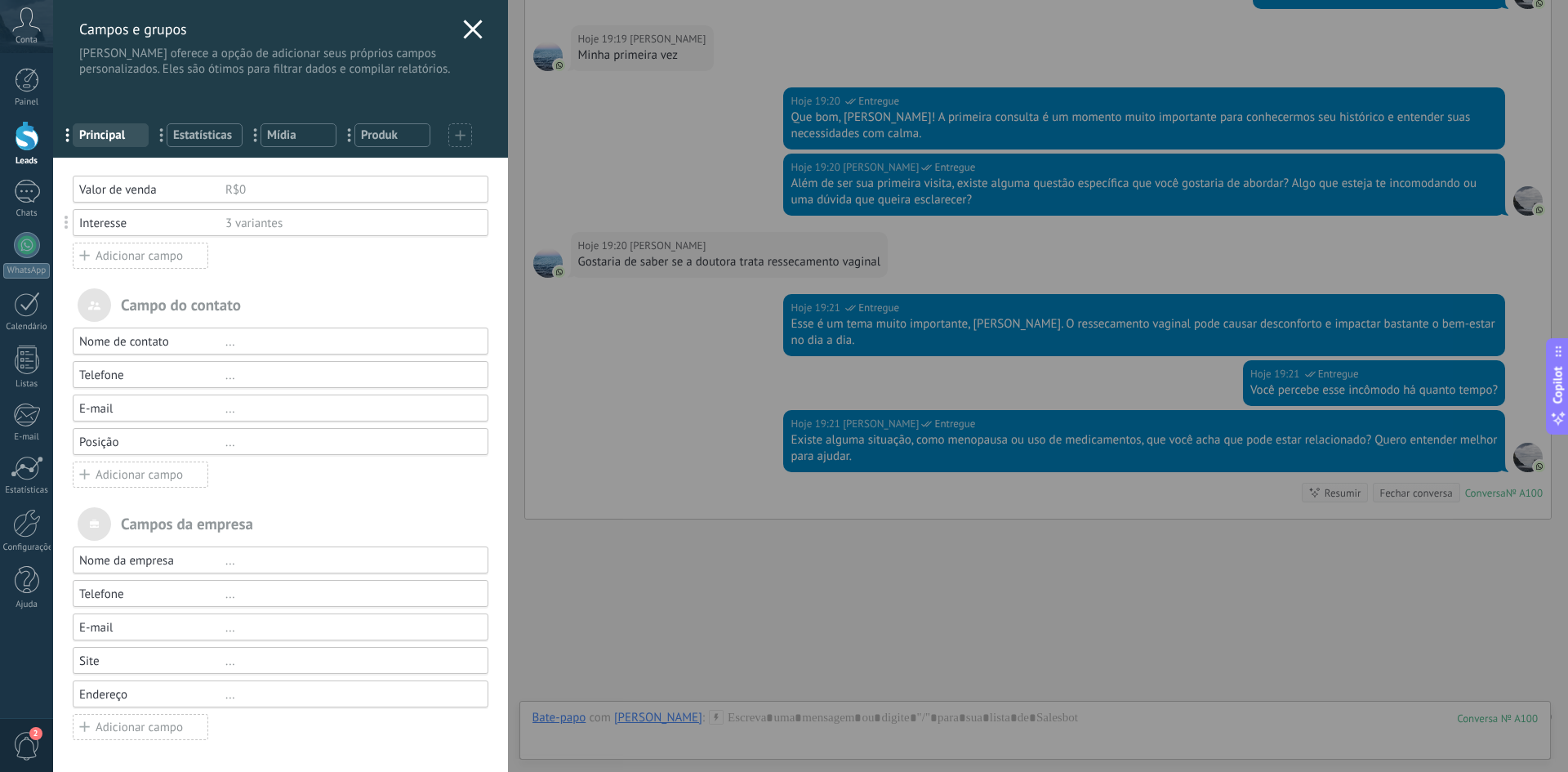
click at [118, 227] on div "Interesse" at bounding box center [151, 223] width 146 height 16
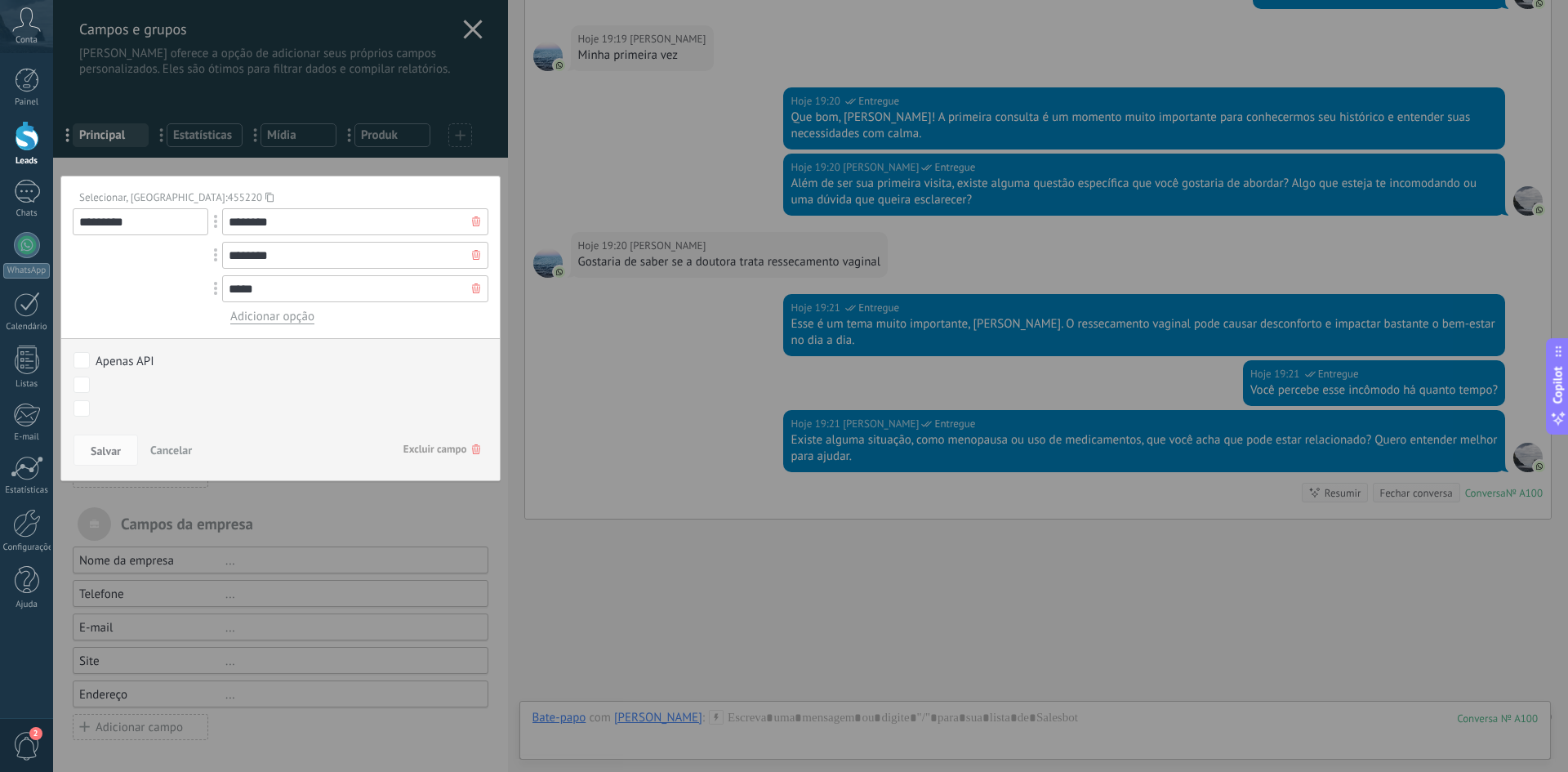
click at [265, 195] on use at bounding box center [269, 197] width 8 height 9
click at [416, 158] on div at bounding box center [280, 386] width 455 height 772
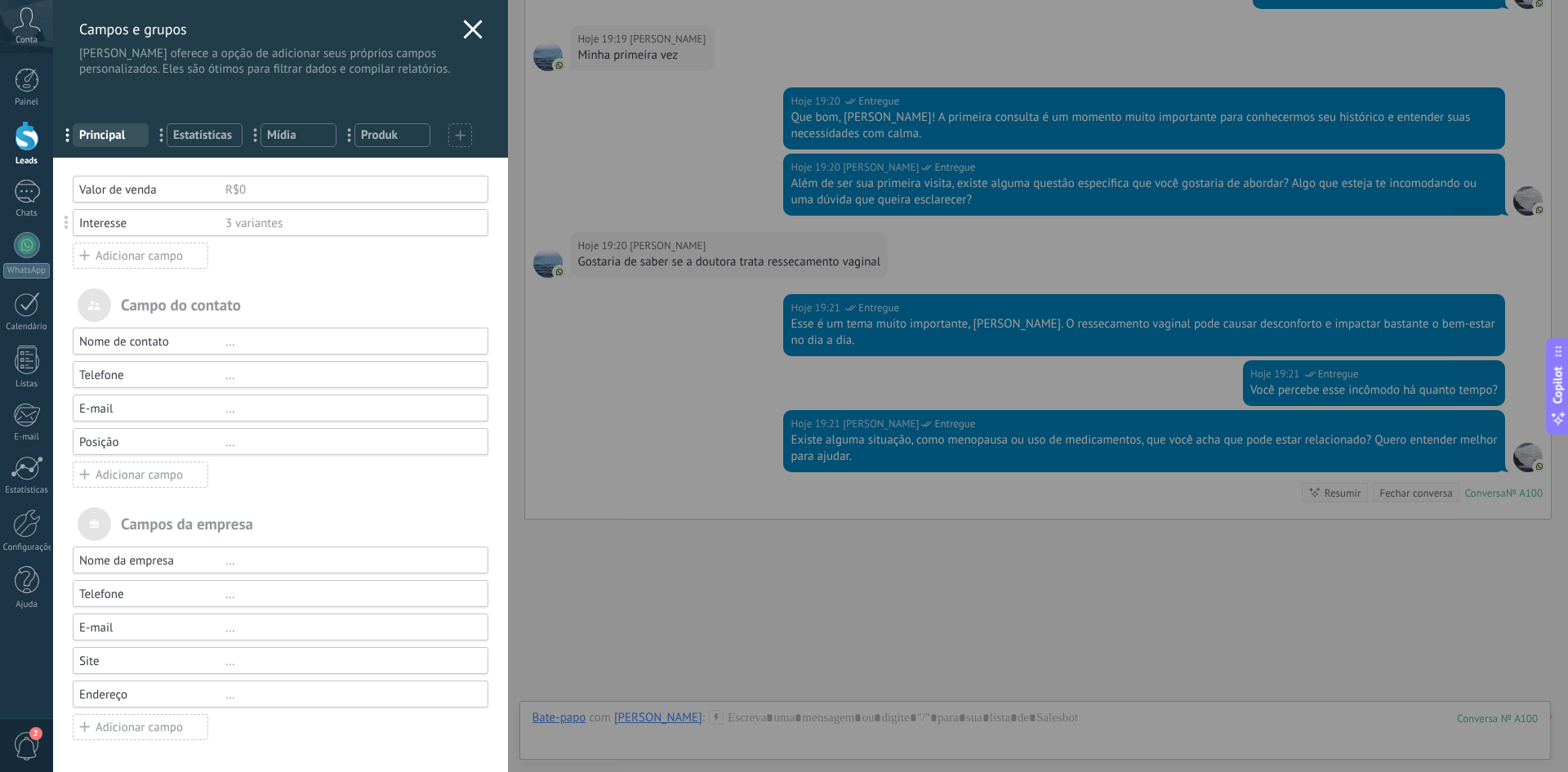
click at [463, 31] on icon at bounding box center [472, 29] width 20 height 20
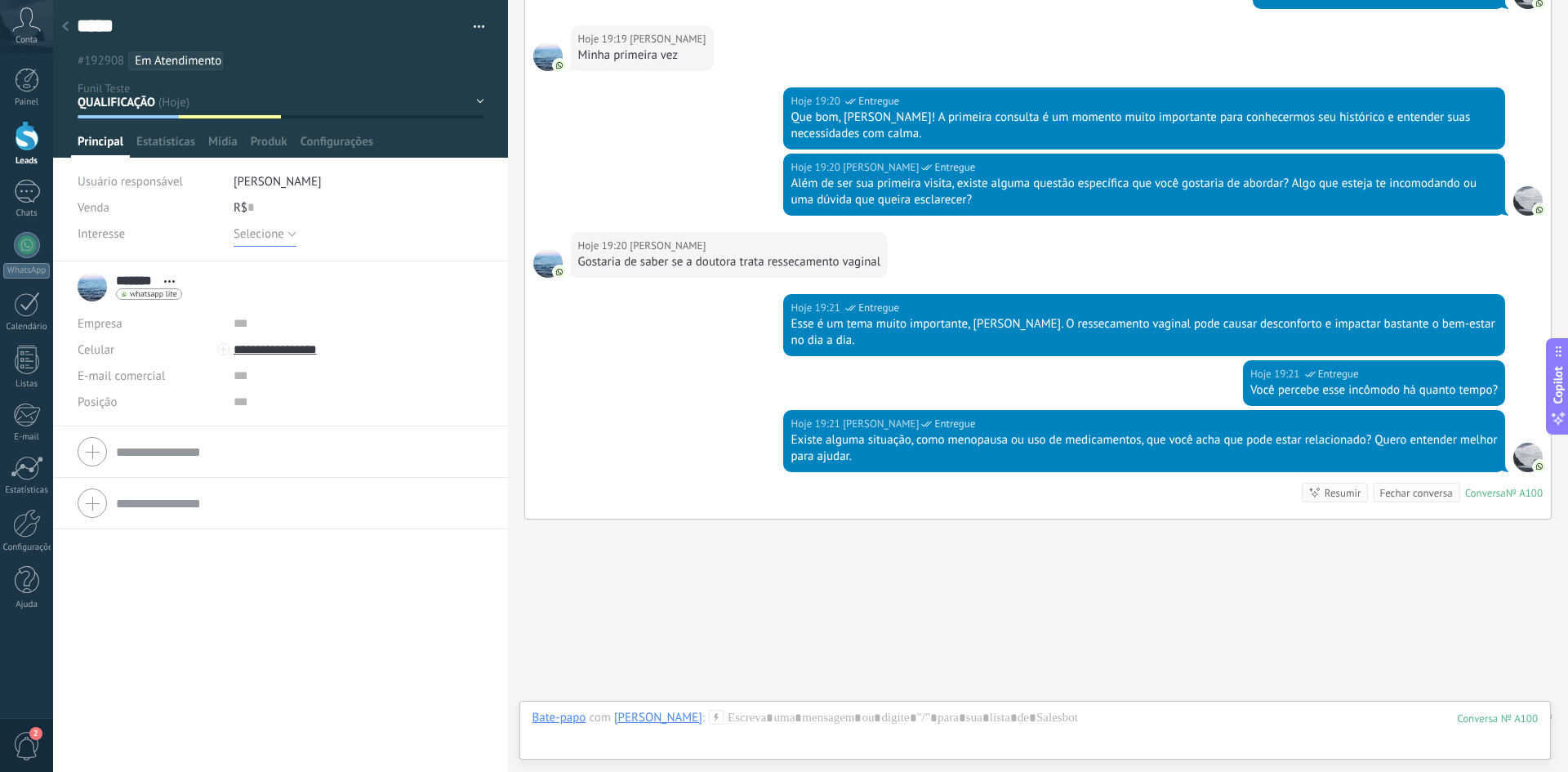
click at [268, 229] on span "Selecione" at bounding box center [259, 234] width 51 height 16
click at [201, 221] on div "Interesse" at bounding box center [149, 233] width 144 height 26
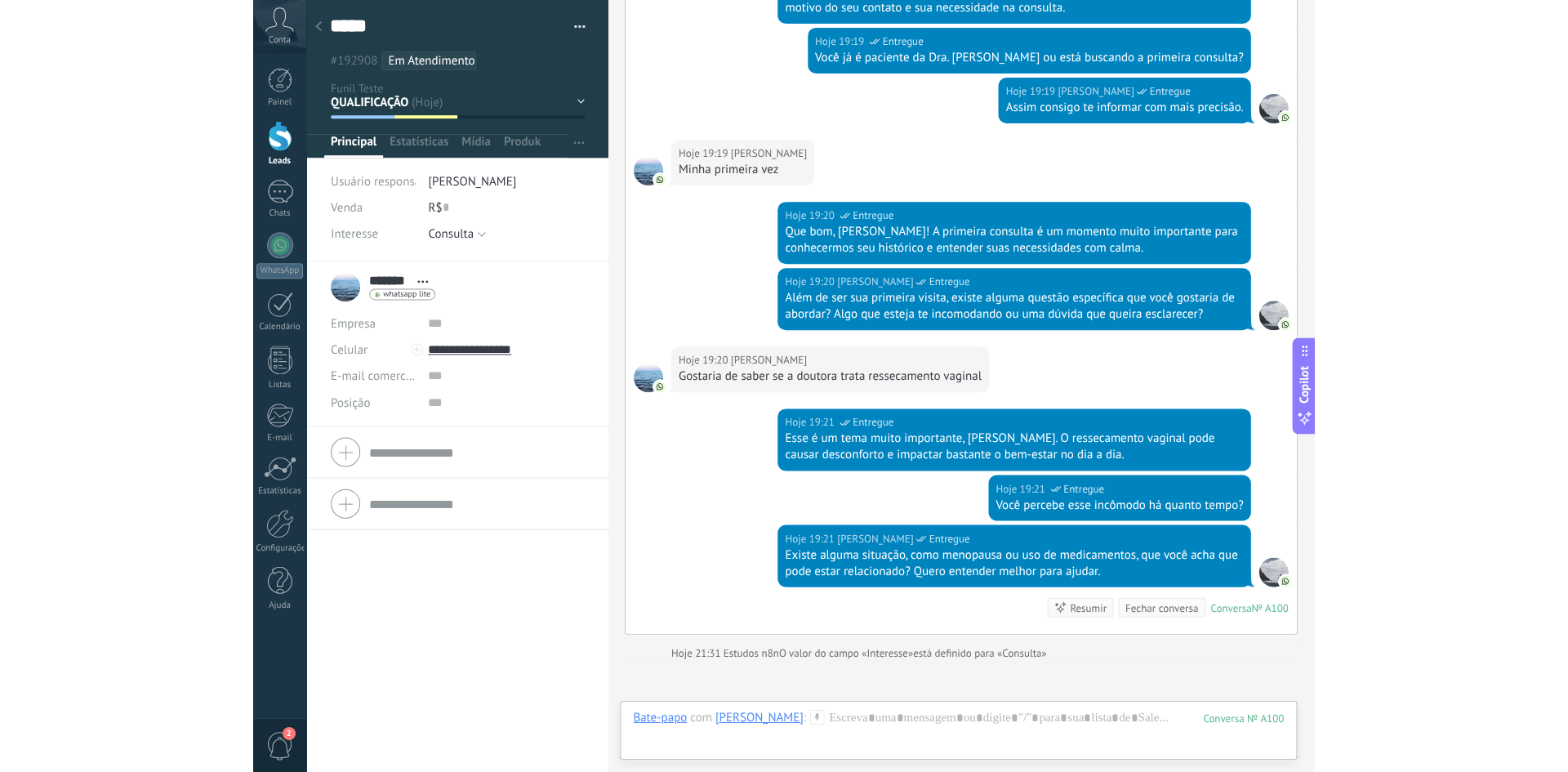
scroll to position [5326, 0]
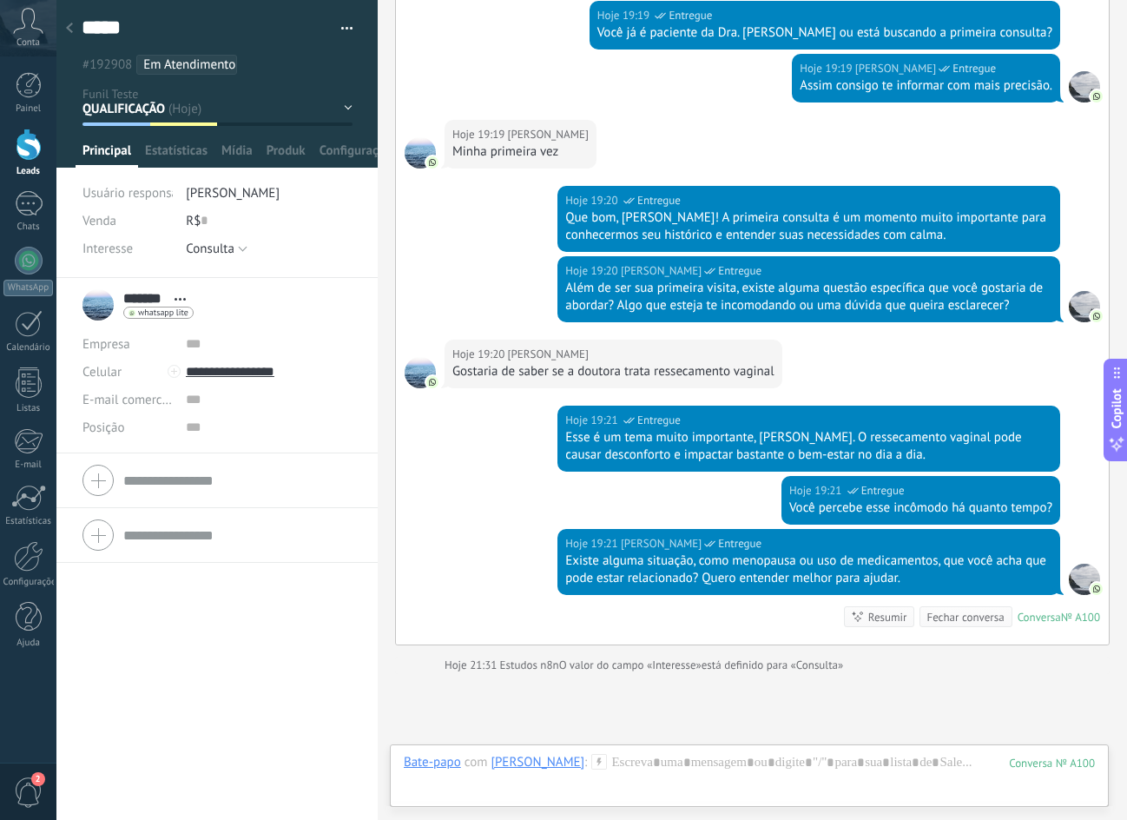
type textarea "*****"
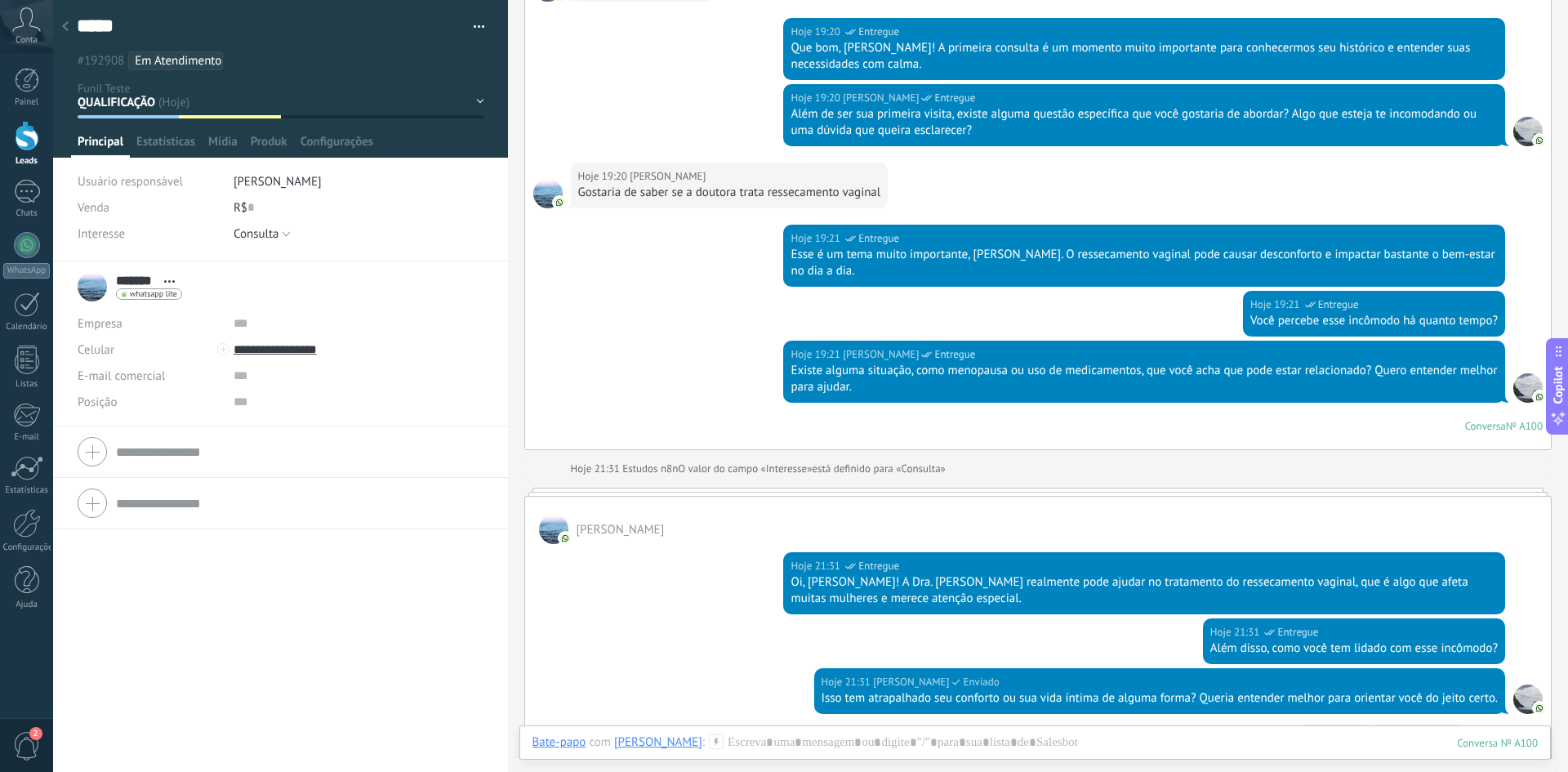
scroll to position [5421, 0]
